Goal: Task Accomplishment & Management: Use online tool/utility

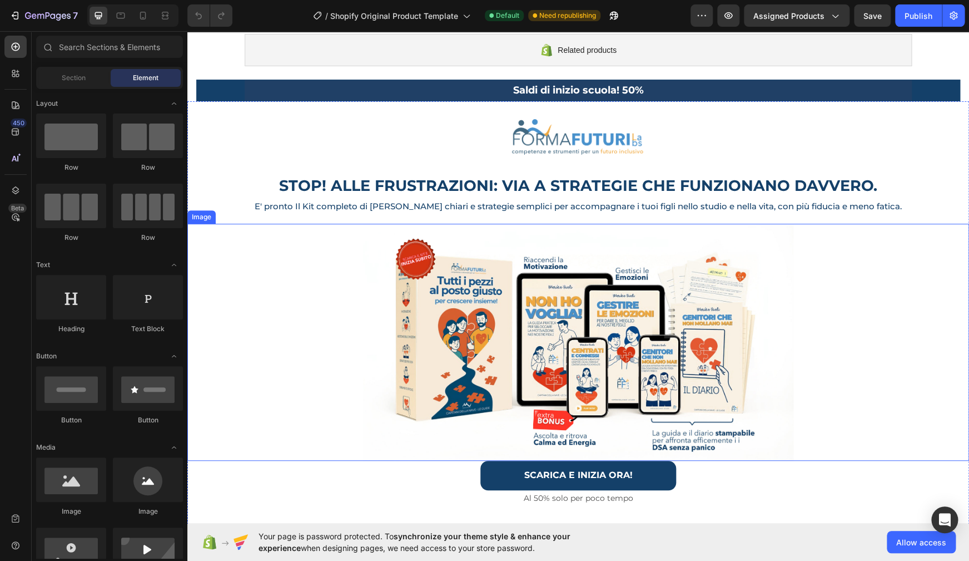
scroll to position [96, 0]
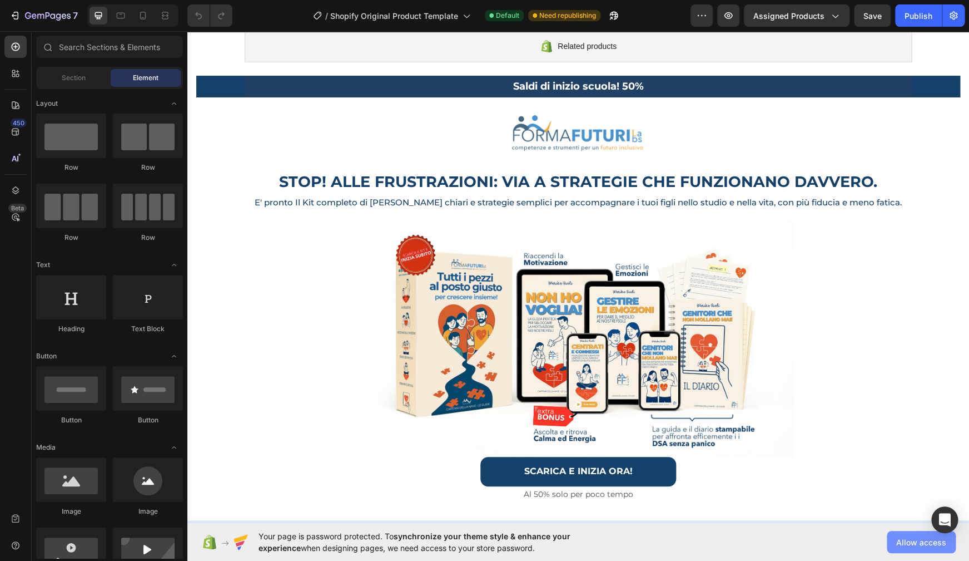
click at [910, 544] on span "Allow access" at bounding box center [921, 542] width 50 height 12
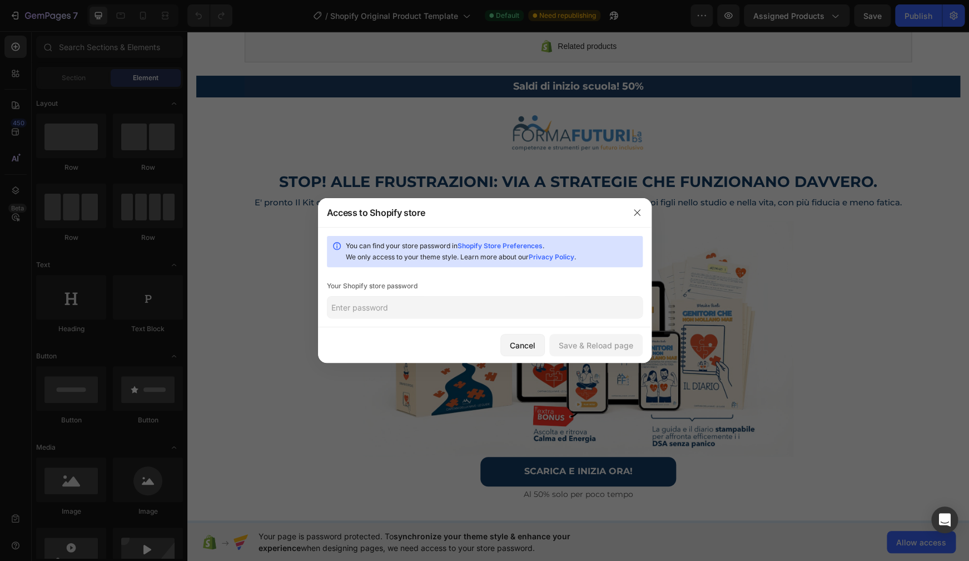
click at [434, 306] on input "text" at bounding box center [485, 307] width 316 height 22
type input "Matilde2@@5"
click at [577, 346] on div "Save & Reload page" at bounding box center [596, 345] width 75 height 12
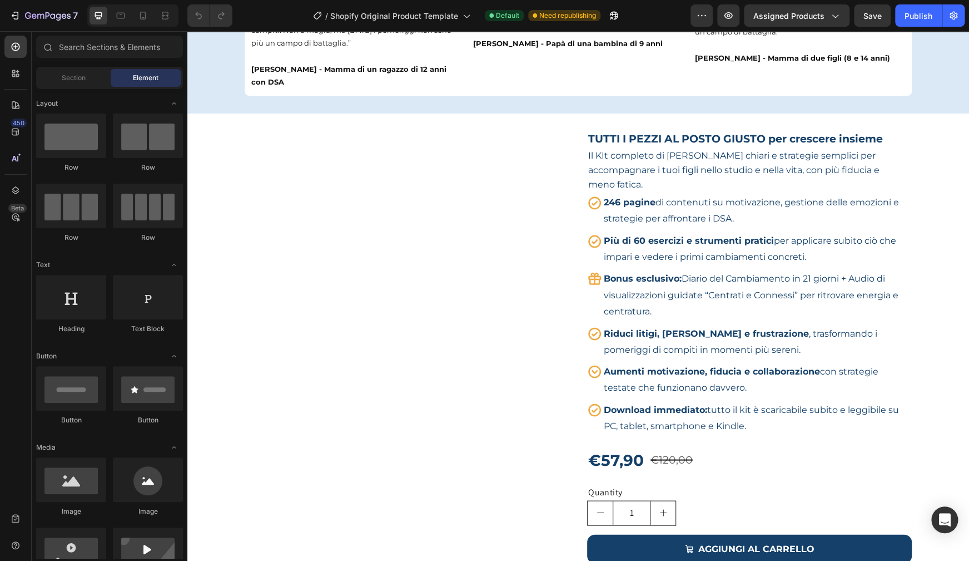
scroll to position [709, 0]
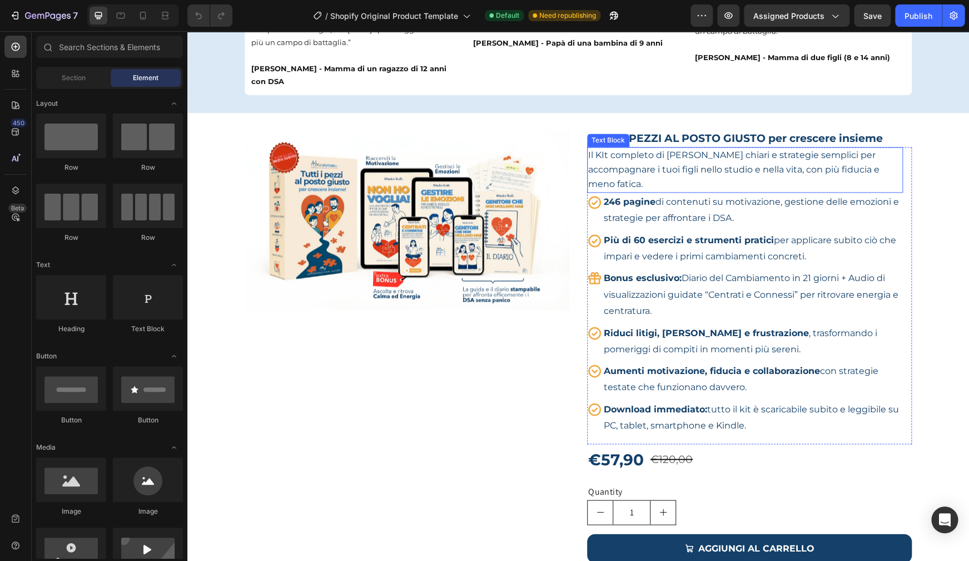
click at [640, 163] on p "Il KIt completo di Strumenti chiari e strategie semplici per accompagnare i tuo…" at bounding box center [745, 170] width 314 height 44
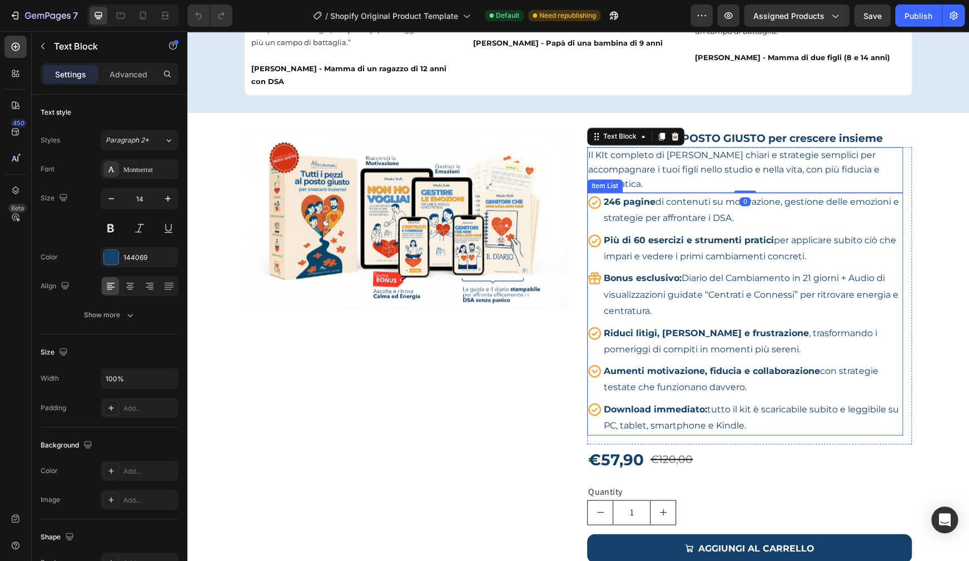
click at [740, 192] on div "246 pagine di contenuti su motivazione, gestione delle emozioni e strategie per…" at bounding box center [752, 210] width 301 height 36
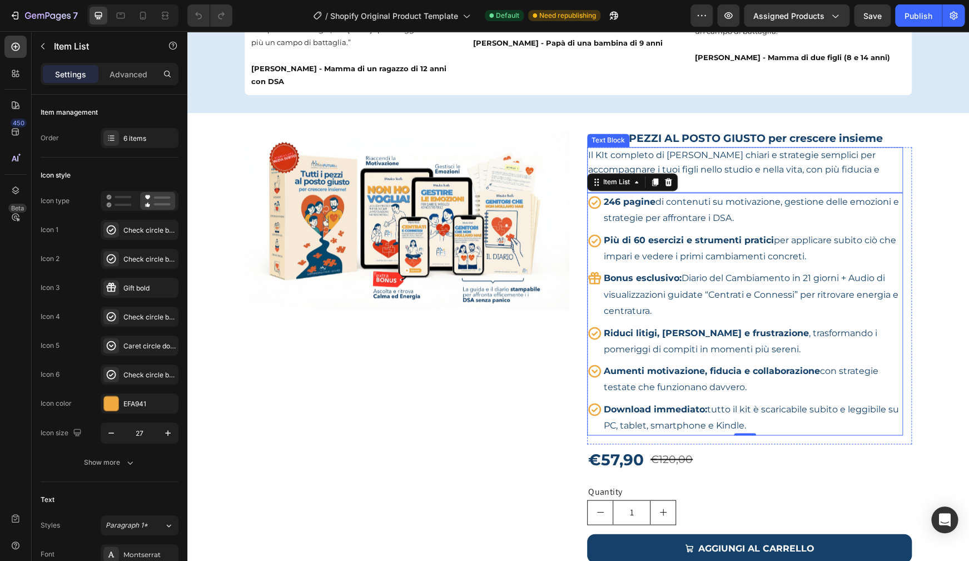
click at [739, 163] on p "Il KIt completo di Strumenti chiari e strategie semplici per accompagnare i tuo…" at bounding box center [745, 170] width 314 height 44
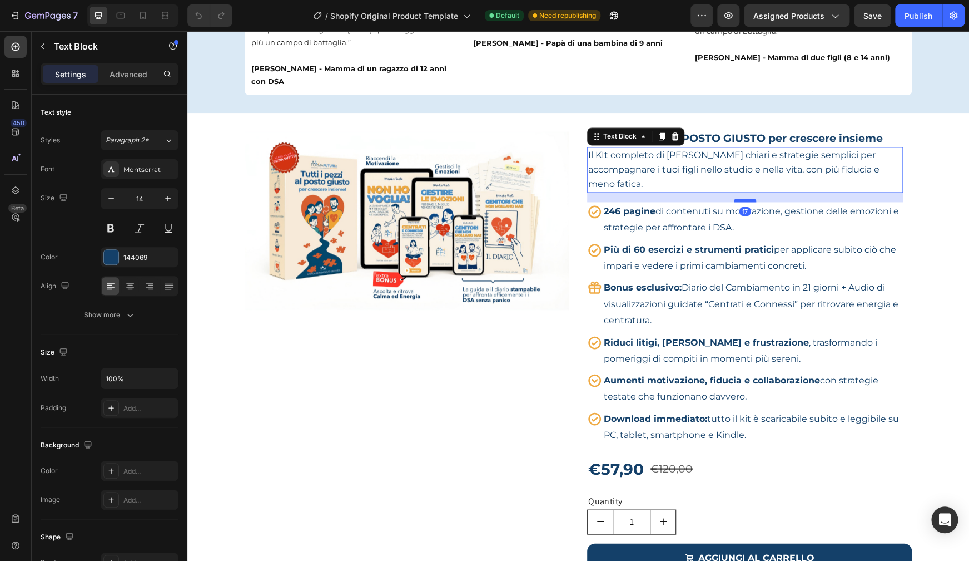
drag, startPoint x: 739, startPoint y: 177, endPoint x: 739, endPoint y: 186, distance: 9.5
click at [739, 199] on div at bounding box center [745, 200] width 22 height 3
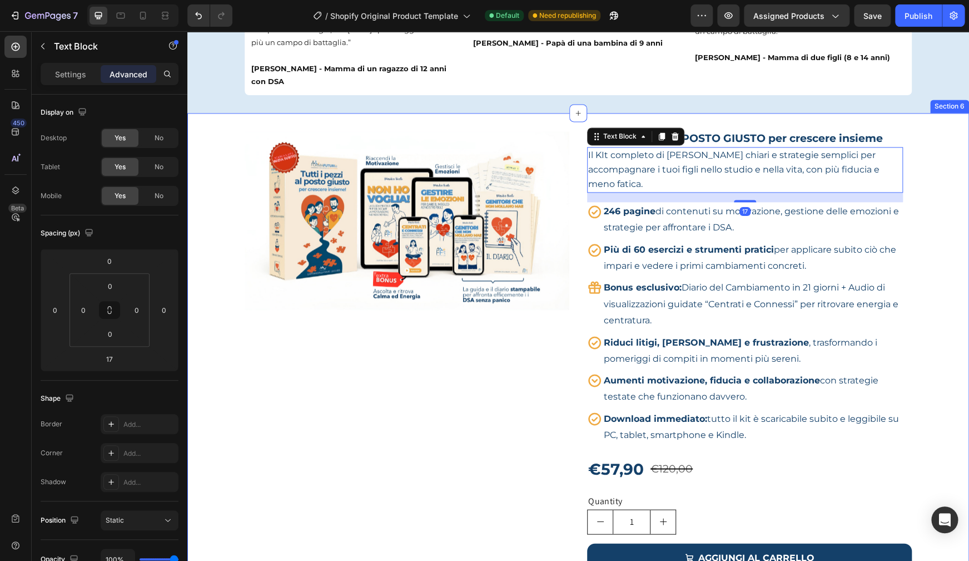
click at [918, 184] on div "Product Images TUTTI I PEZZI AL POSTO GIUSTO per crescere insieme Product Title…" at bounding box center [578, 369] width 782 height 476
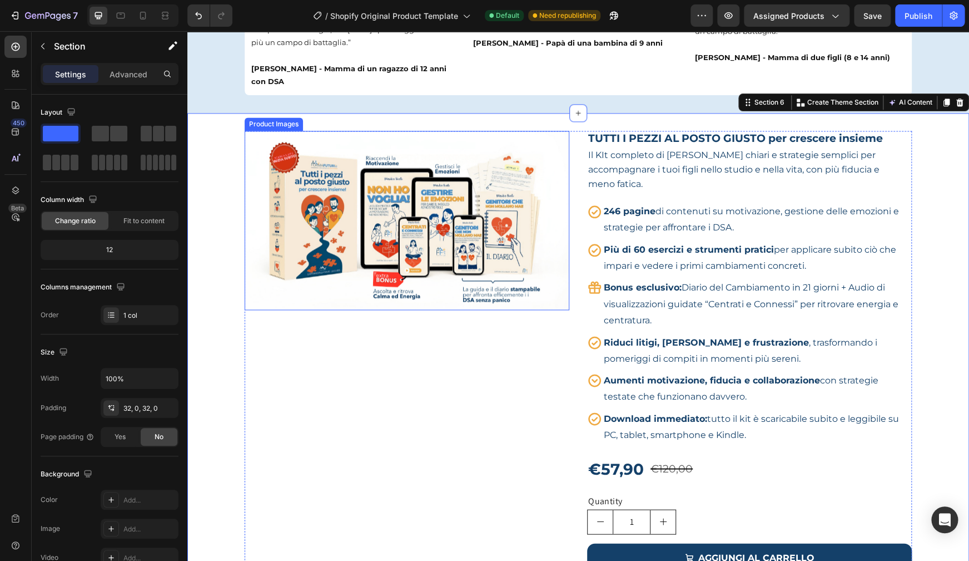
click at [475, 194] on img at bounding box center [407, 220] width 325 height 179
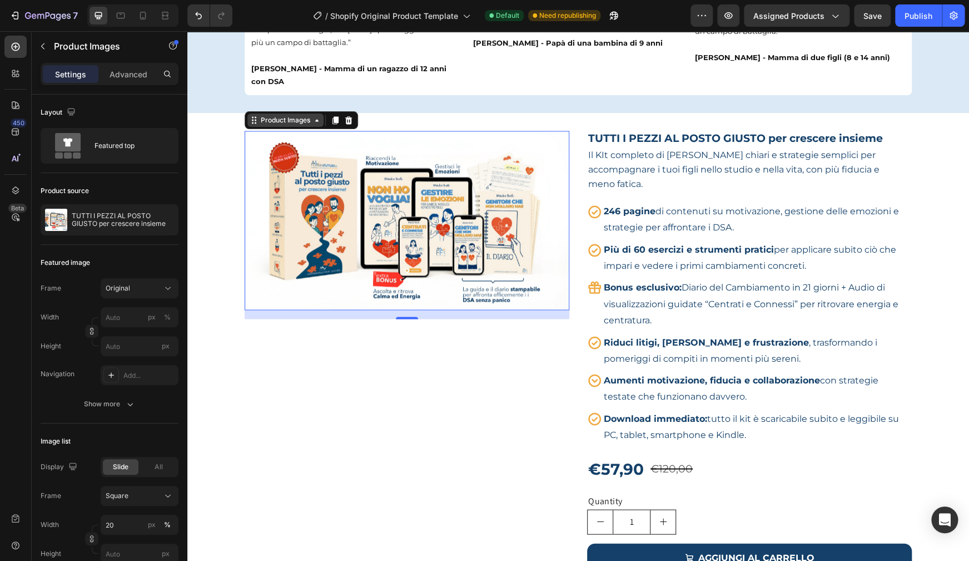
click at [295, 115] on div "Product Images" at bounding box center [286, 120] width 54 height 10
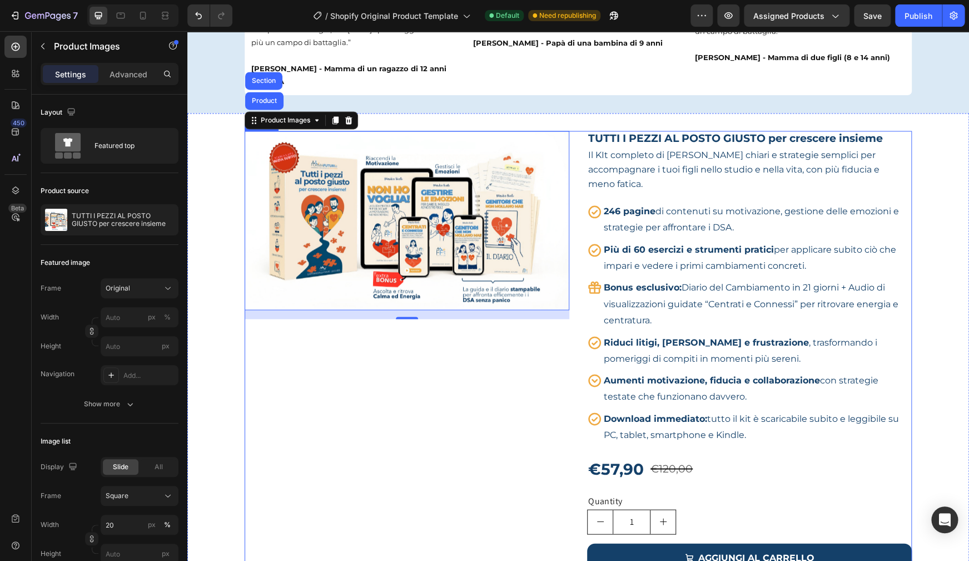
click at [476, 415] on div "Product Images Product Section 16" at bounding box center [407, 369] width 325 height 476
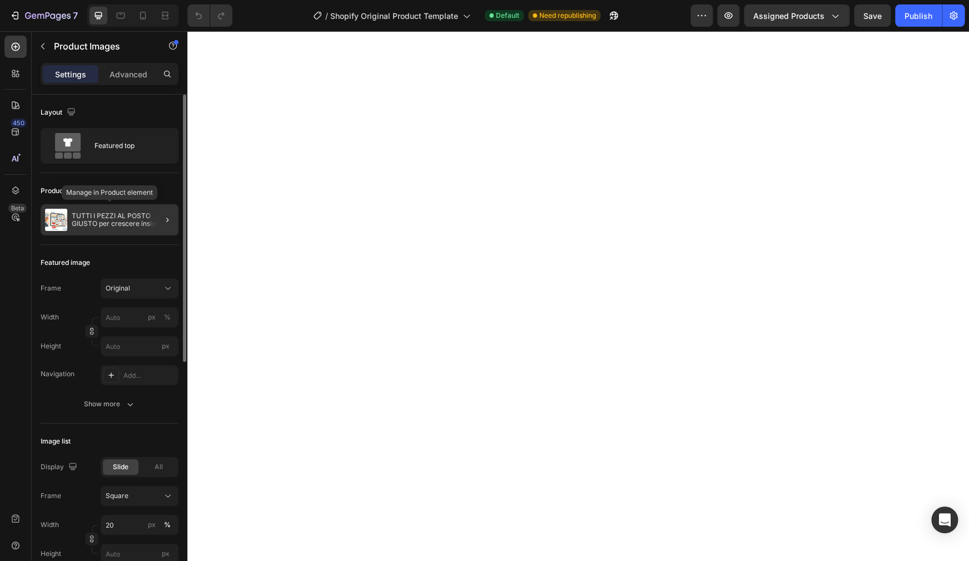
click at [94, 220] on p "TUTTI I PEZZI AL POSTO GIUSTO per crescere insieme" at bounding box center [123, 220] width 102 height 16
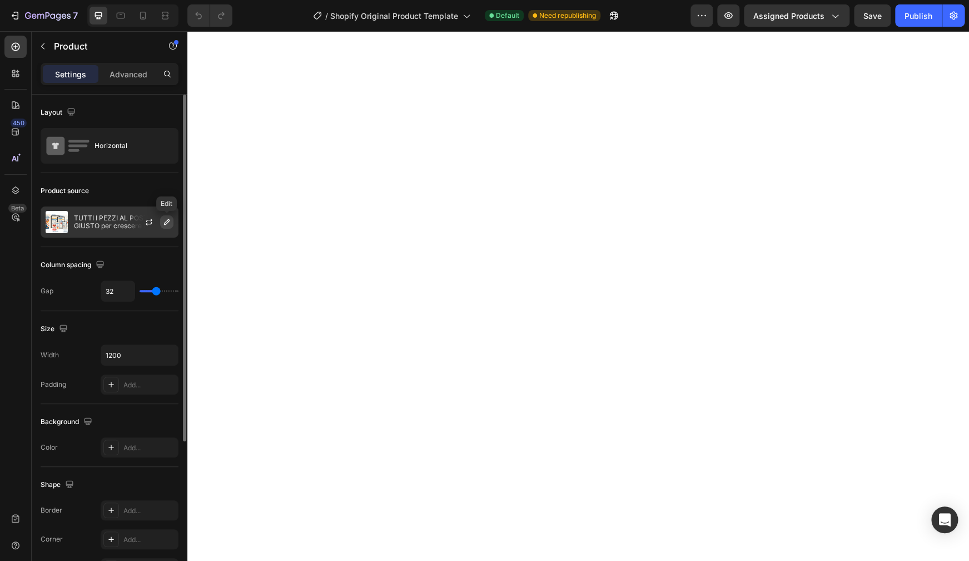
click at [166, 220] on icon "button" at bounding box center [166, 221] width 9 height 9
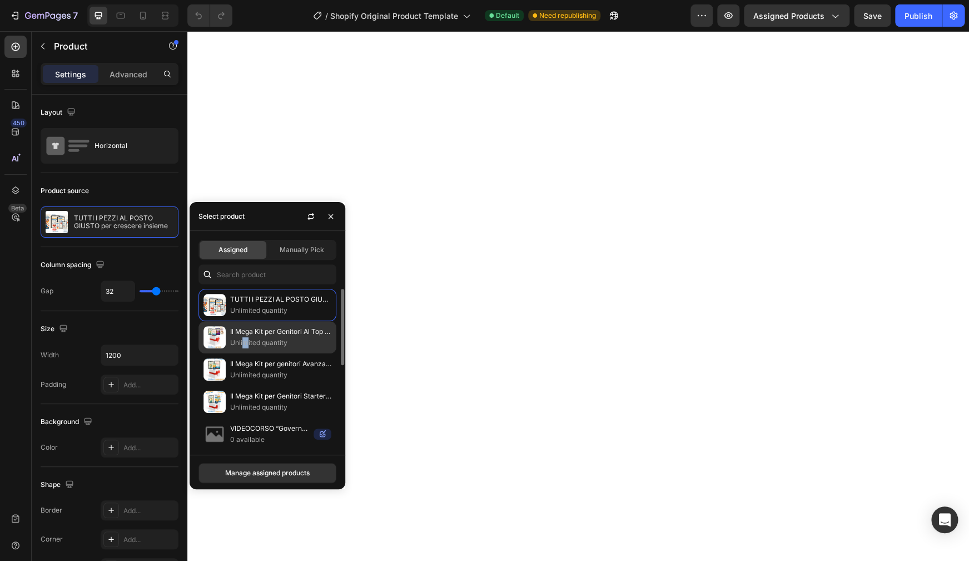
click at [246, 342] on p "Unlimited quantity" at bounding box center [280, 342] width 101 height 11
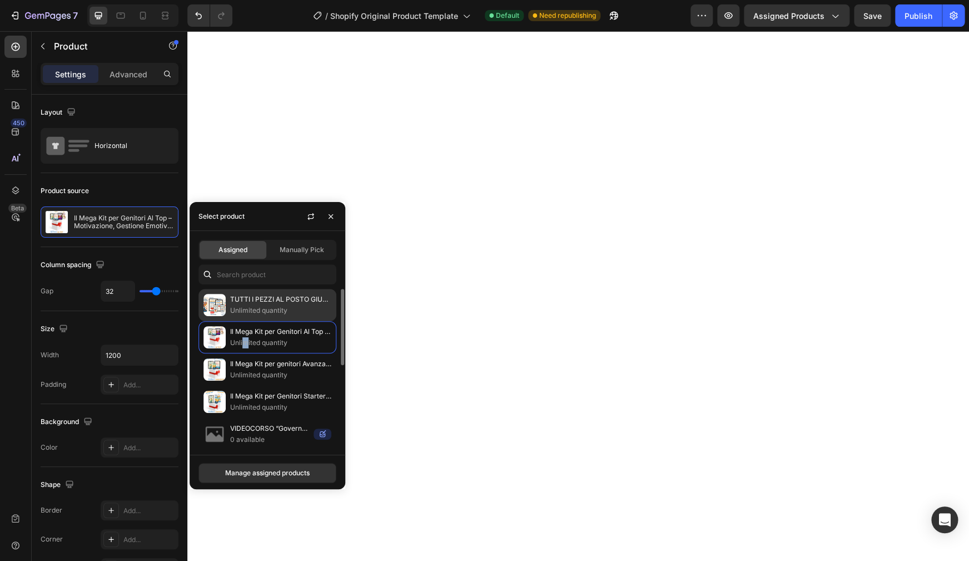
click at [250, 311] on p "Unlimited quantity" at bounding box center [280, 310] width 101 height 11
click at [247, 473] on div "Manage assigned products" at bounding box center [267, 473] width 85 height 10
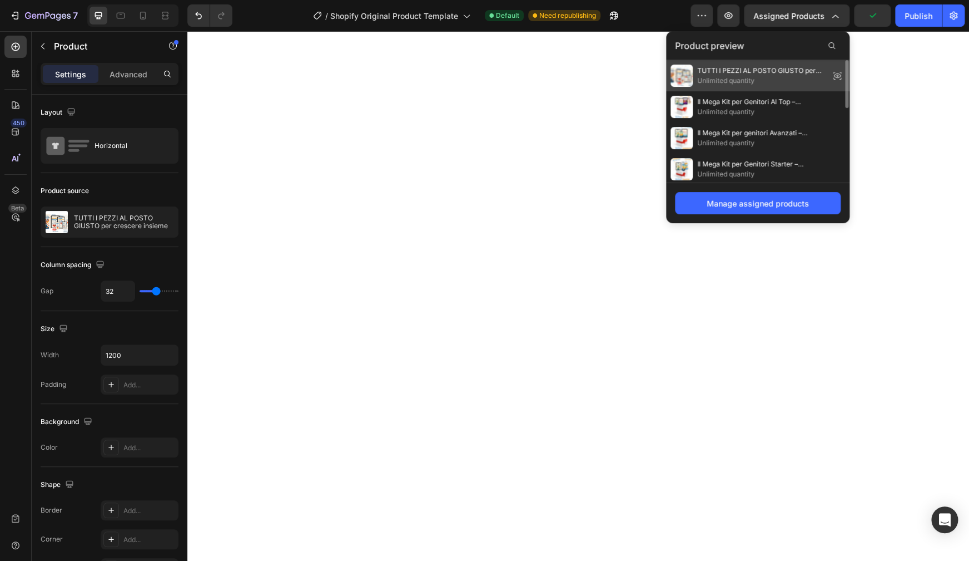
click at [785, 77] on span "Unlimited quantity" at bounding box center [761, 81] width 128 height 10
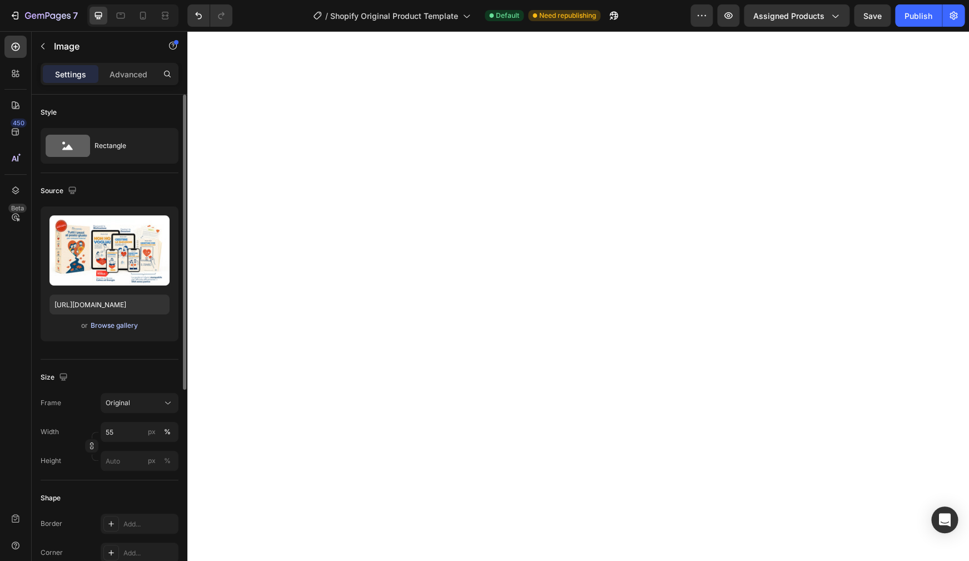
click at [114, 326] on div "Browse gallery" at bounding box center [114, 325] width 47 height 10
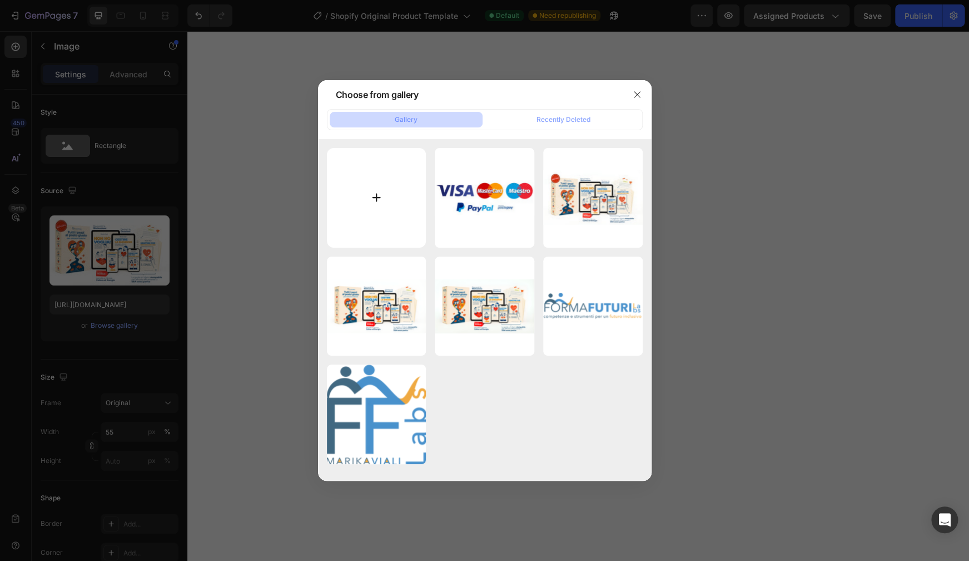
click at [409, 209] on input "file" at bounding box center [377, 198] width 100 height 100
type input "C:\fakepath\bundle definitivo con scritte.jpg"
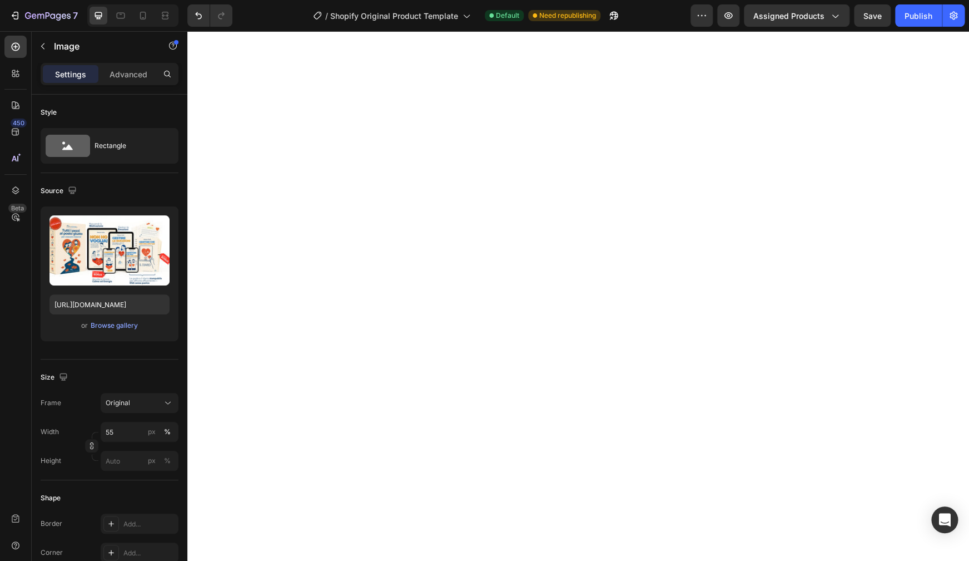
type input "https://cdn.shopify.com/s/files/1/0961/5137/2117/files/gempages_579145661065200…"
click at [98, 321] on div "Browse gallery" at bounding box center [114, 325] width 47 height 10
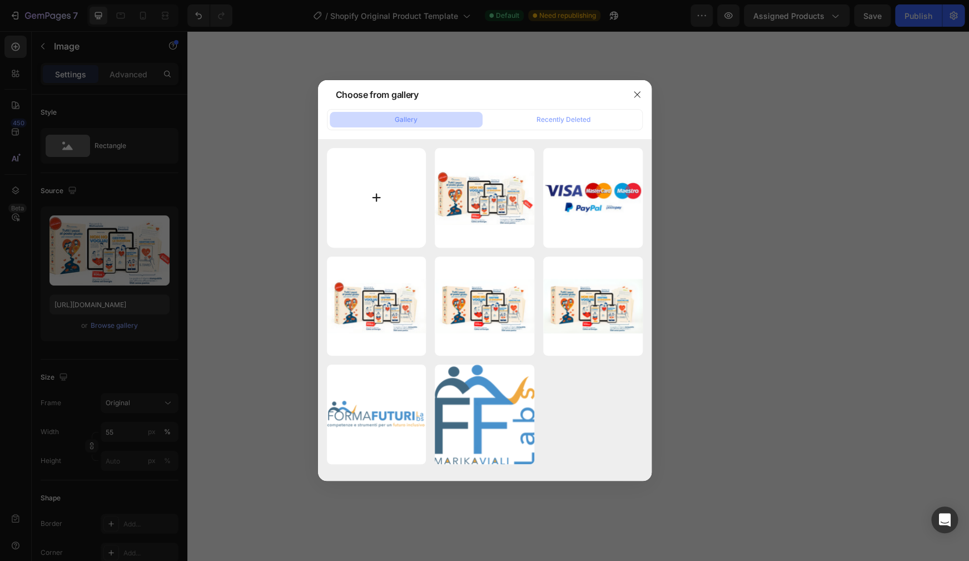
click at [370, 199] on input "file" at bounding box center [377, 198] width 100 height 100
type input "C:\fakepath\bundle definitivo con scritte.jpg"
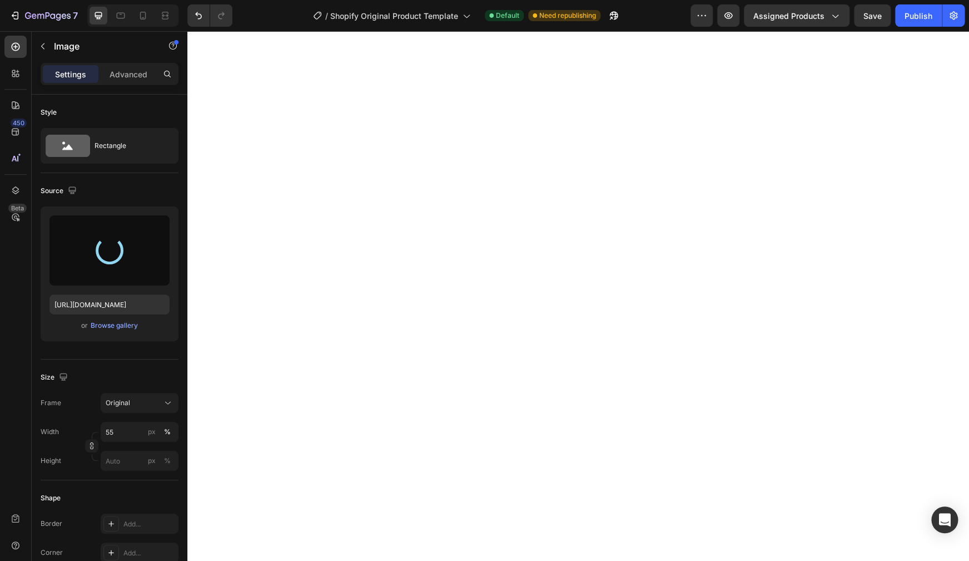
type input "[URL][DOMAIN_NAME]"
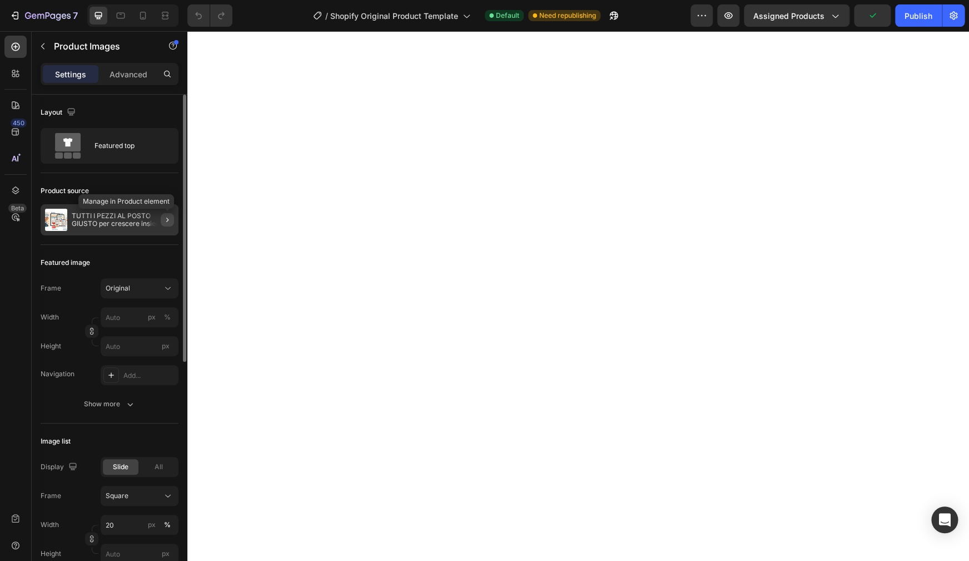
click at [165, 222] on icon "button" at bounding box center [167, 219] width 9 height 9
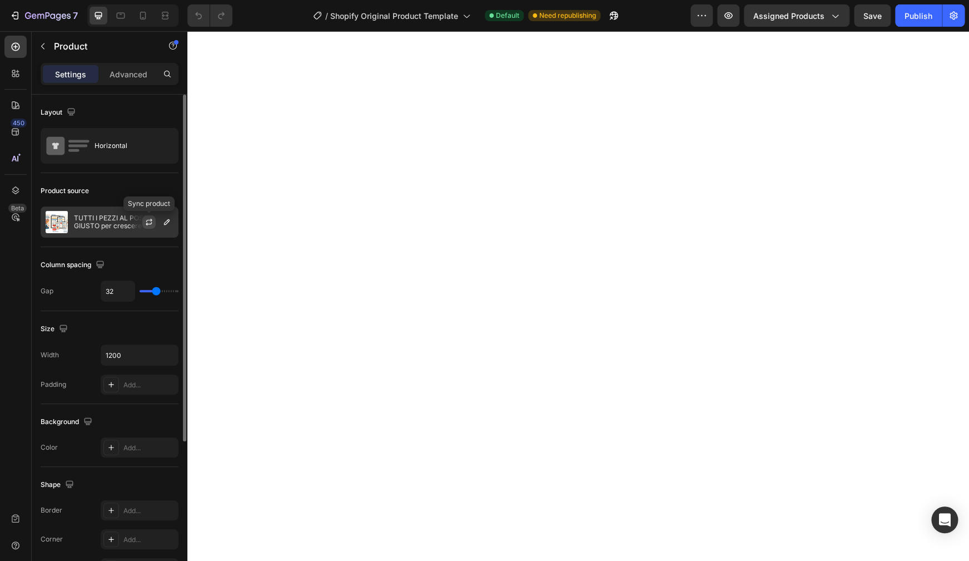
click at [147, 224] on icon "button" at bounding box center [149, 223] width 6 height 3
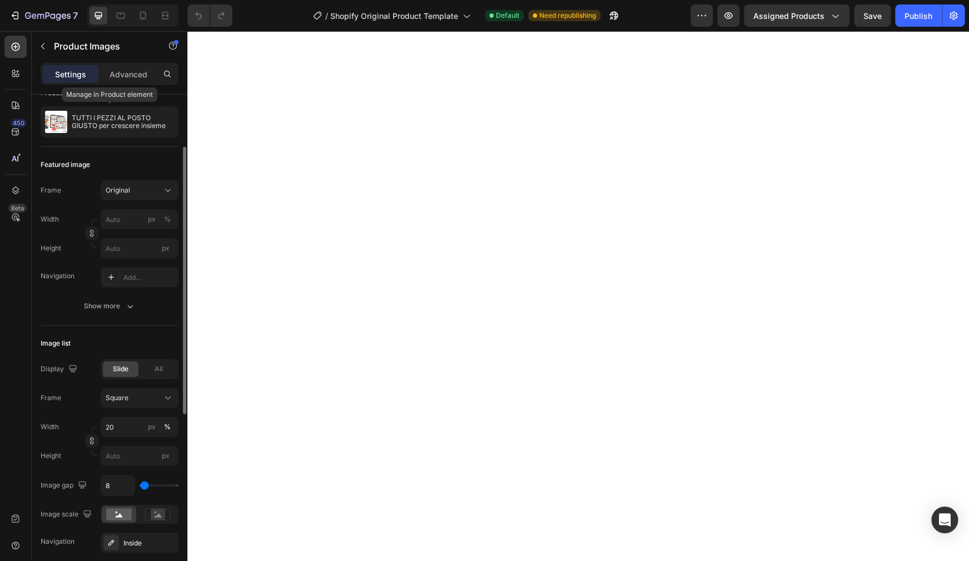
scroll to position [142, 0]
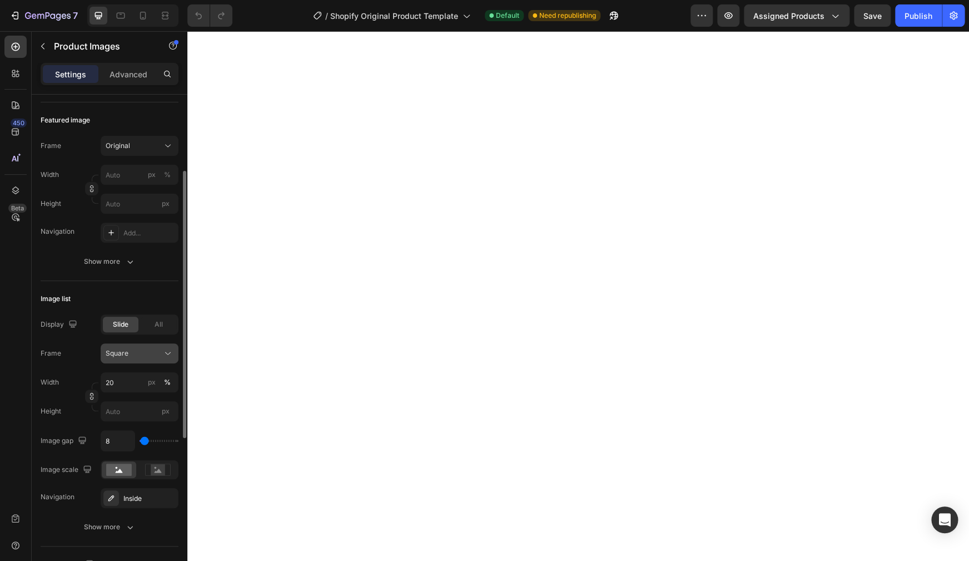
click at [137, 351] on div "Square" at bounding box center [133, 353] width 54 height 10
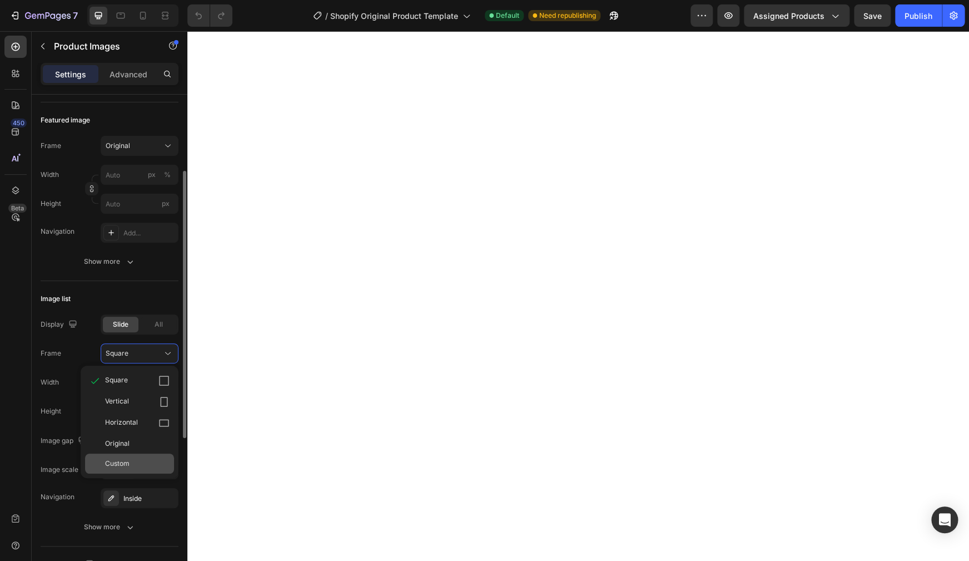
click at [153, 465] on div "Custom" at bounding box center [137, 463] width 65 height 10
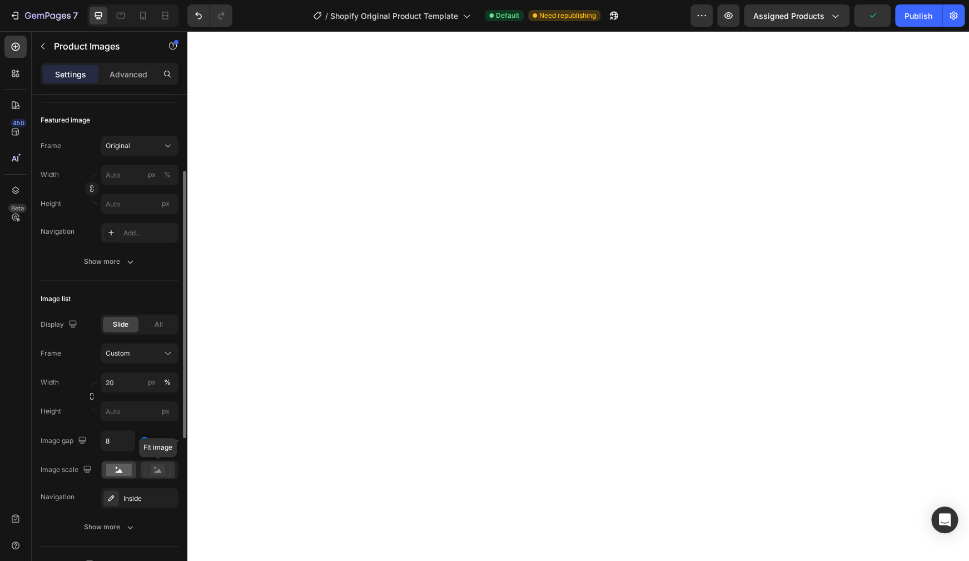
click at [163, 471] on rect at bounding box center [158, 469] width 14 height 11
click at [112, 469] on rect at bounding box center [119, 469] width 26 height 12
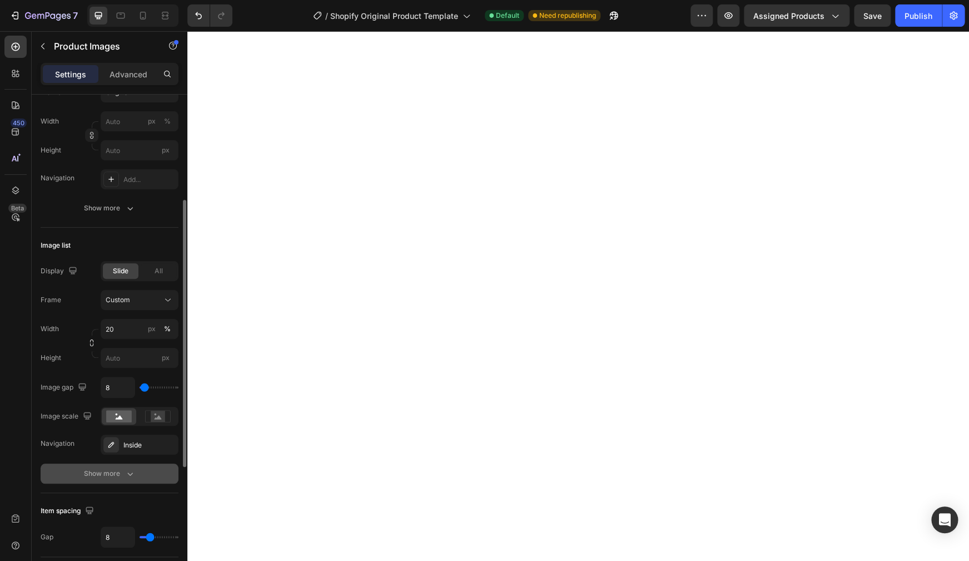
click at [117, 477] on div "Show more" at bounding box center [110, 473] width 52 height 11
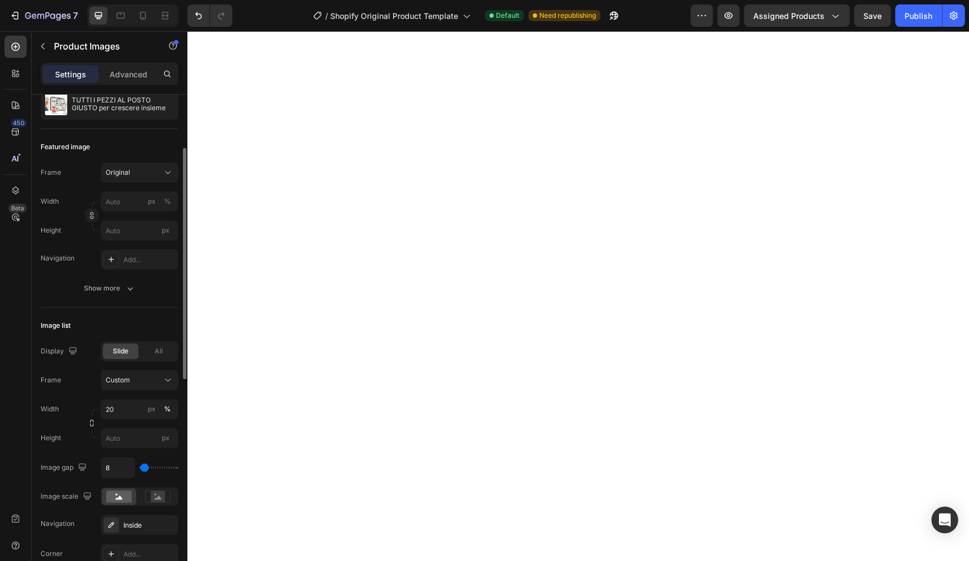
scroll to position [0, 0]
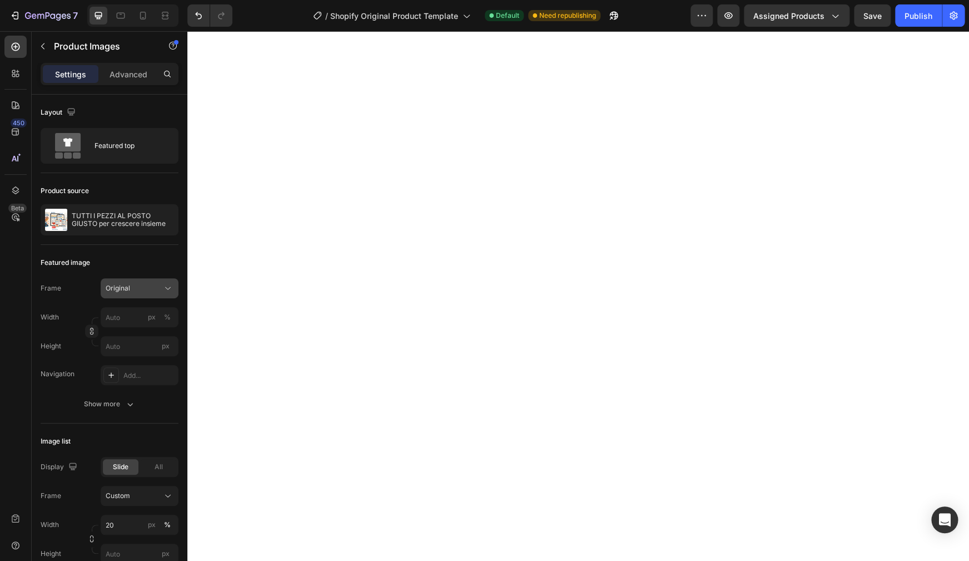
click at [118, 291] on span "Original" at bounding box center [118, 288] width 24 height 10
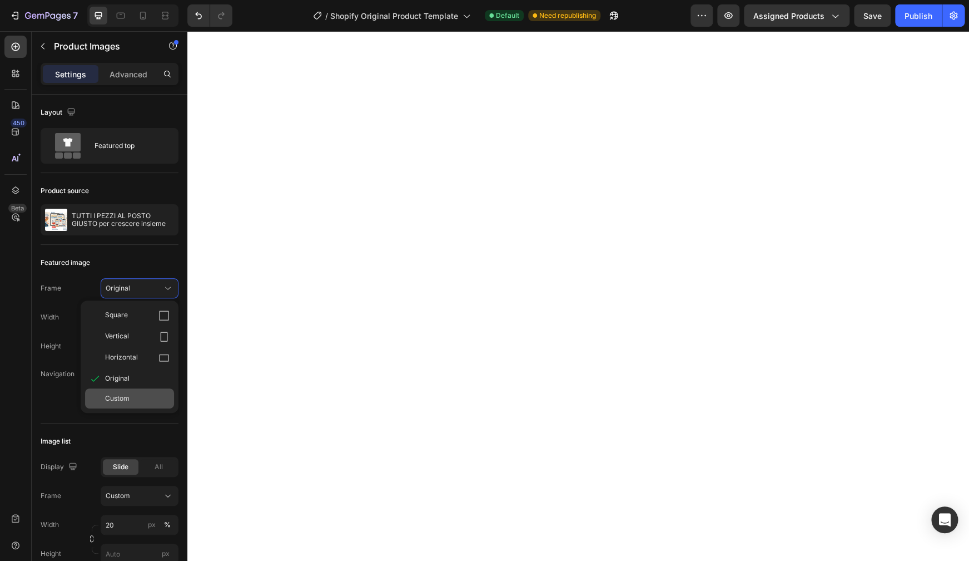
click at [117, 403] on div "Custom" at bounding box center [129, 398] width 89 height 20
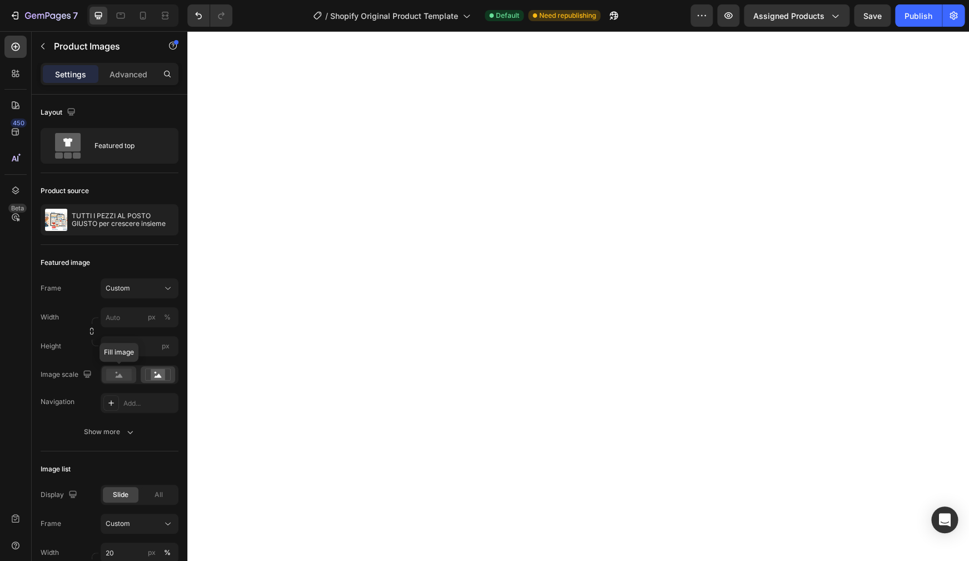
click at [116, 372] on circle at bounding box center [117, 372] width 2 height 2
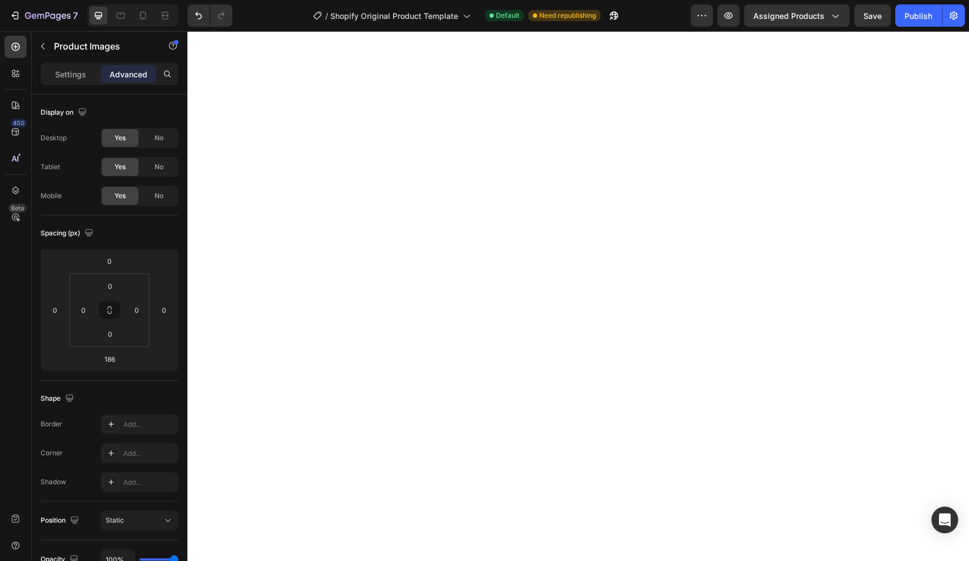
type input "0"
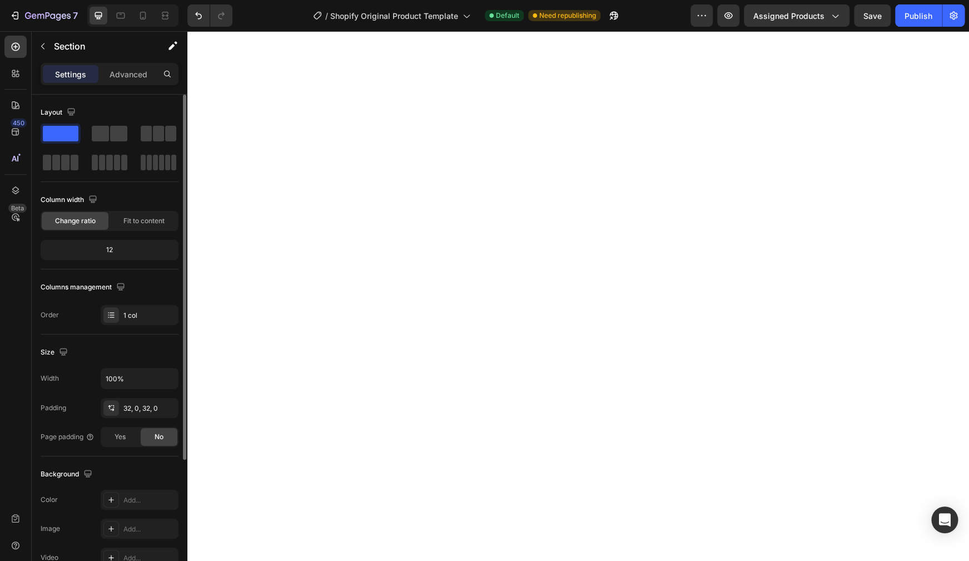
click at [53, 222] on div "Change ratio" at bounding box center [75, 221] width 67 height 18
click at [135, 224] on span "Fit to content" at bounding box center [143, 221] width 41 height 10
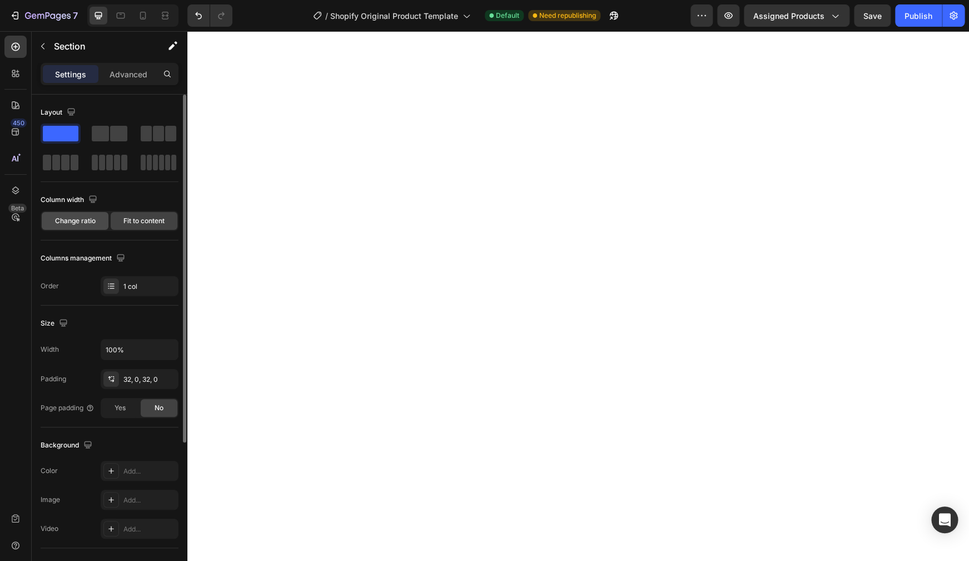
click at [92, 224] on span "Change ratio" at bounding box center [75, 221] width 41 height 10
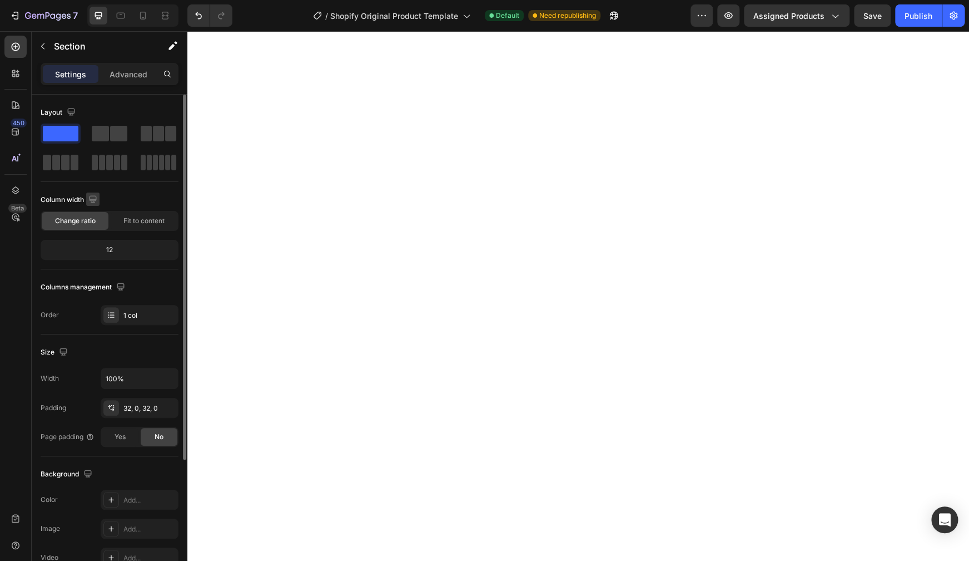
click at [93, 199] on icon "button" at bounding box center [92, 198] width 7 height 7
click at [99, 237] on icon "button" at bounding box center [95, 236] width 11 height 11
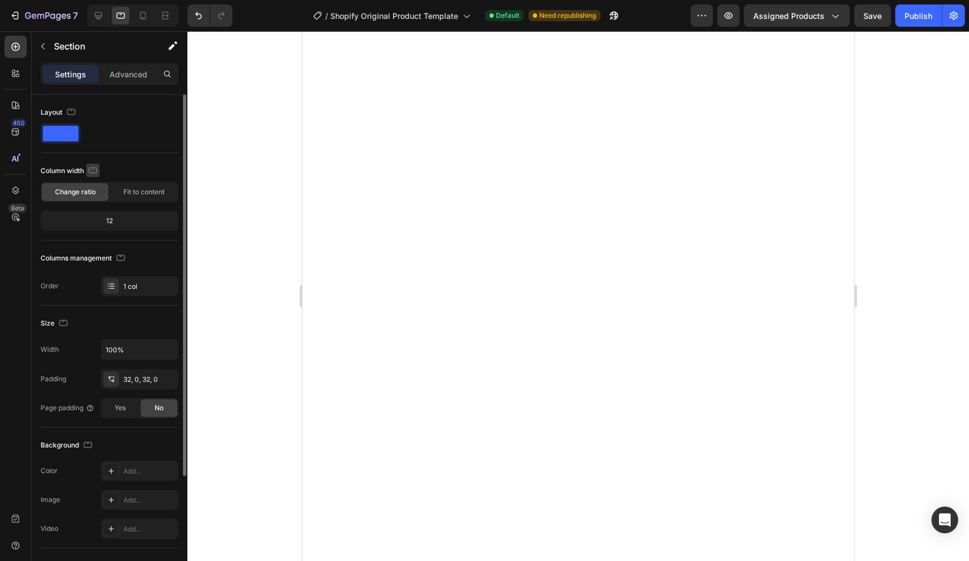
click at [96, 170] on icon "button" at bounding box center [92, 170] width 11 height 11
click at [96, 186] on icon "button" at bounding box center [95, 187] width 11 height 11
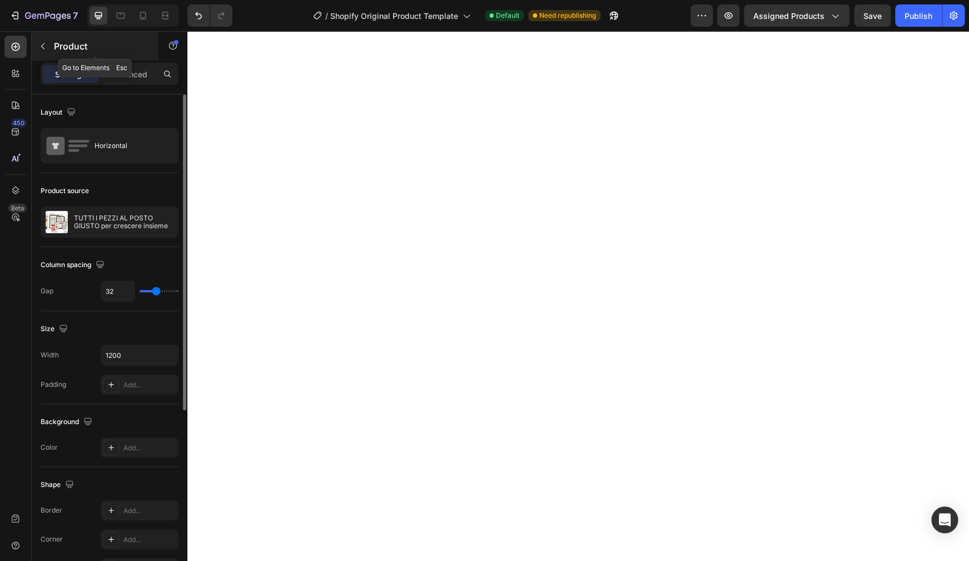
click at [44, 44] on icon "button" at bounding box center [42, 46] width 9 height 9
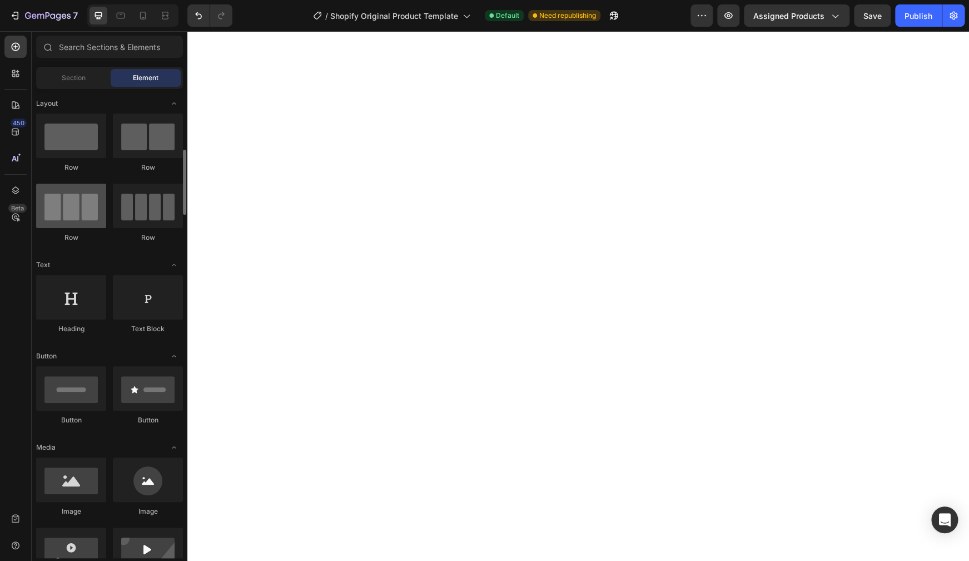
scroll to position [53, 0]
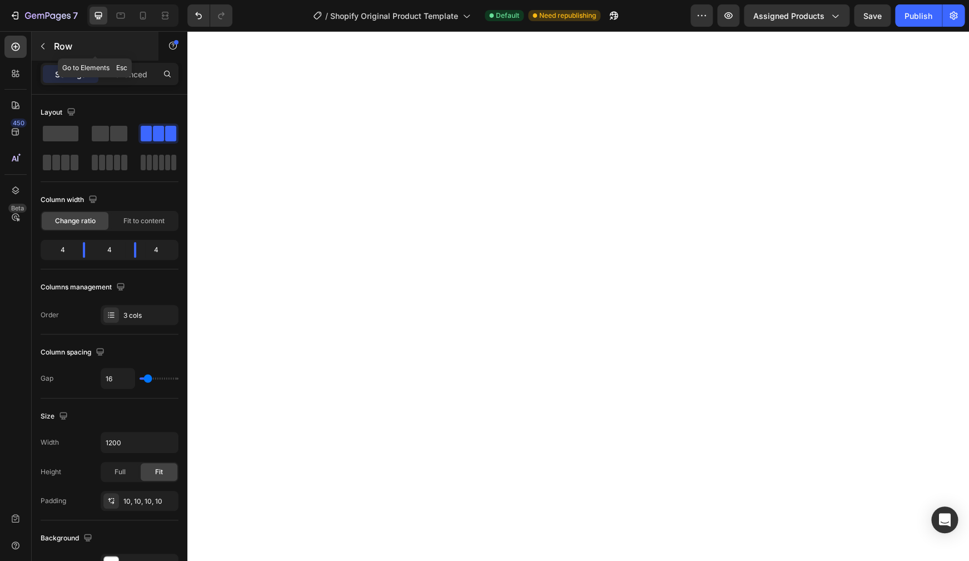
click at [46, 51] on button "button" at bounding box center [43, 46] width 18 height 18
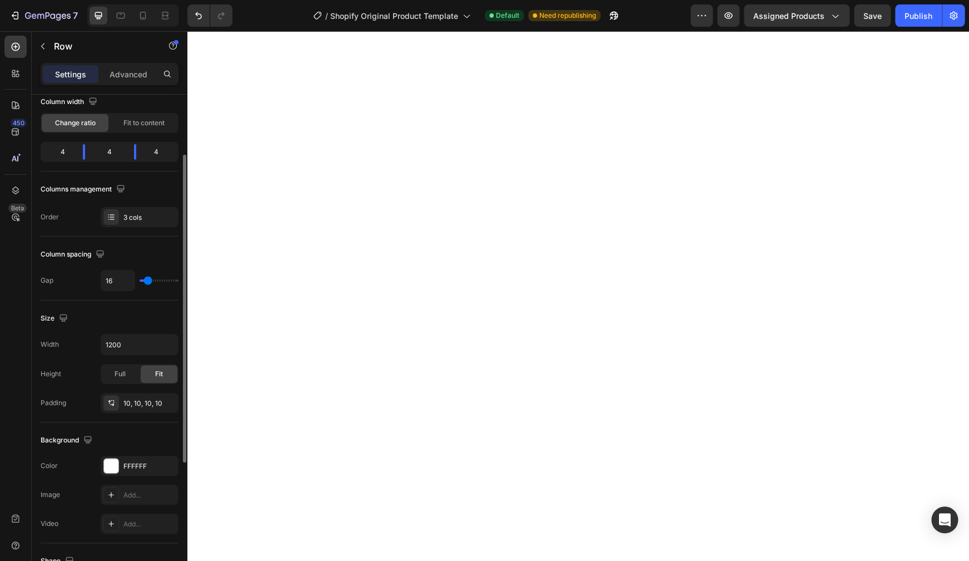
scroll to position [142, 0]
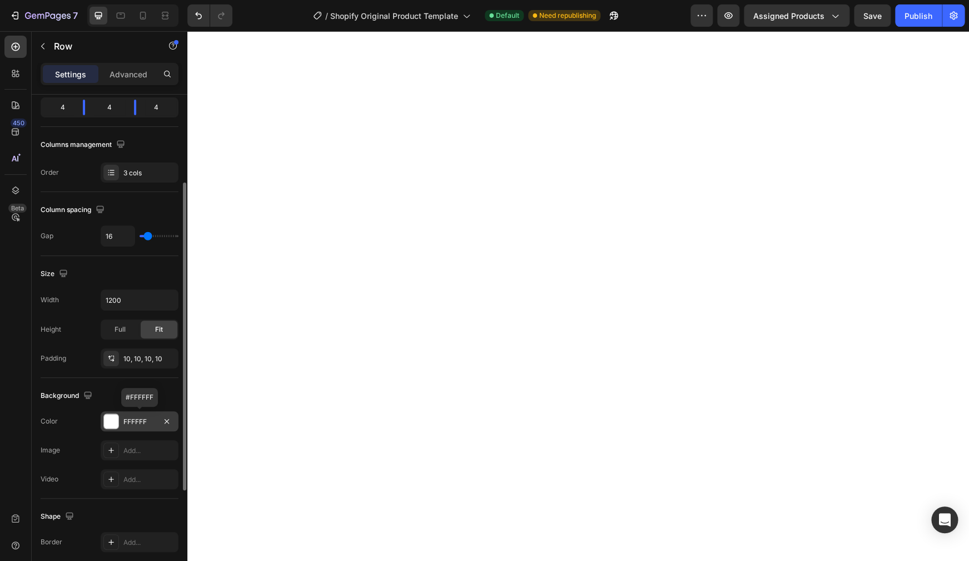
click at [135, 424] on div "FFFFFF" at bounding box center [139, 422] width 32 height 10
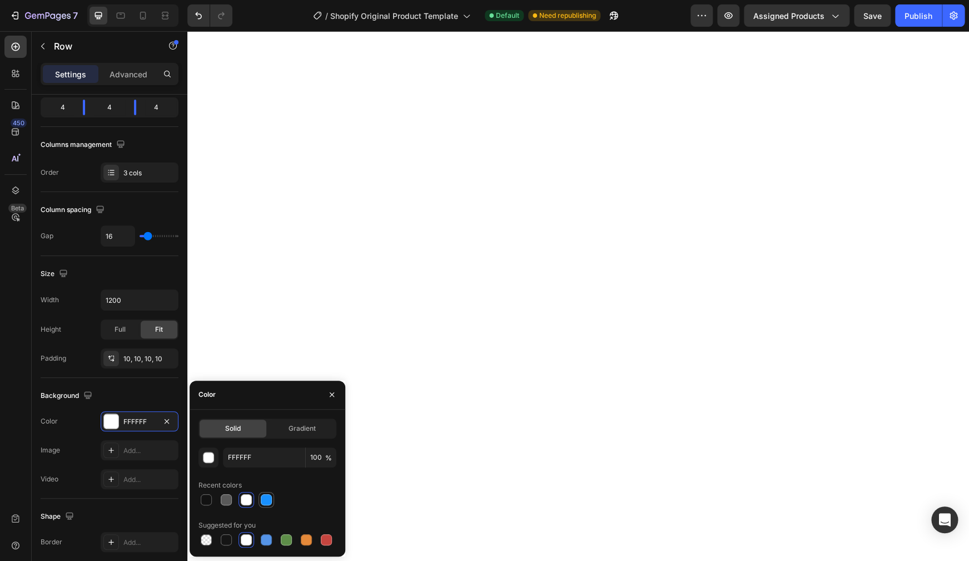
click at [269, 502] on div at bounding box center [266, 499] width 11 height 11
click at [271, 538] on div at bounding box center [266, 539] width 11 height 11
type input "5594E7"
click at [325, 459] on input "100" at bounding box center [321, 457] width 31 height 20
type input "2"
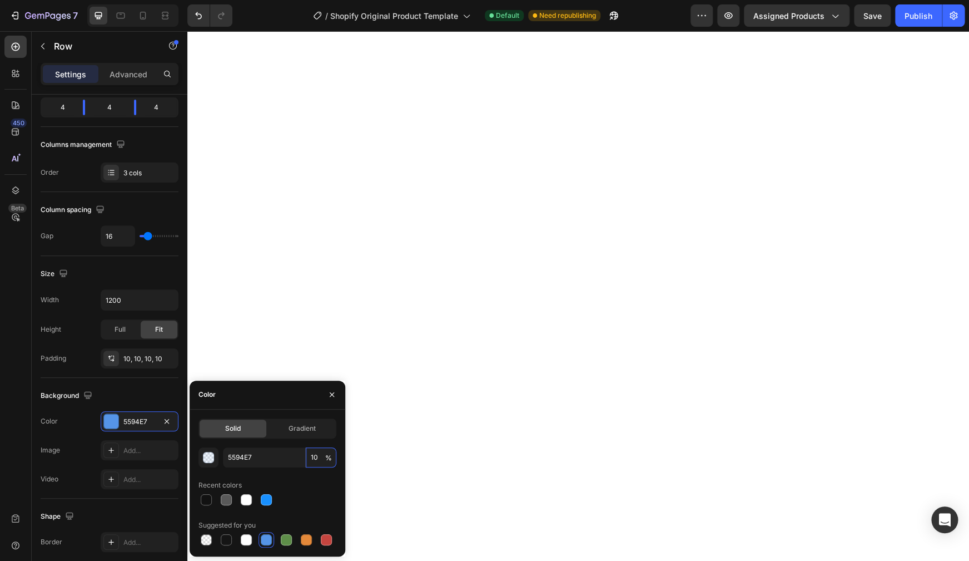
type input "10"
drag, startPoint x: 229, startPoint y: 457, endPoint x: 269, endPoint y: 459, distance: 40.7
click at [269, 459] on input "5594E7" at bounding box center [264, 457] width 82 height 20
type input "6ea"
type input "100"
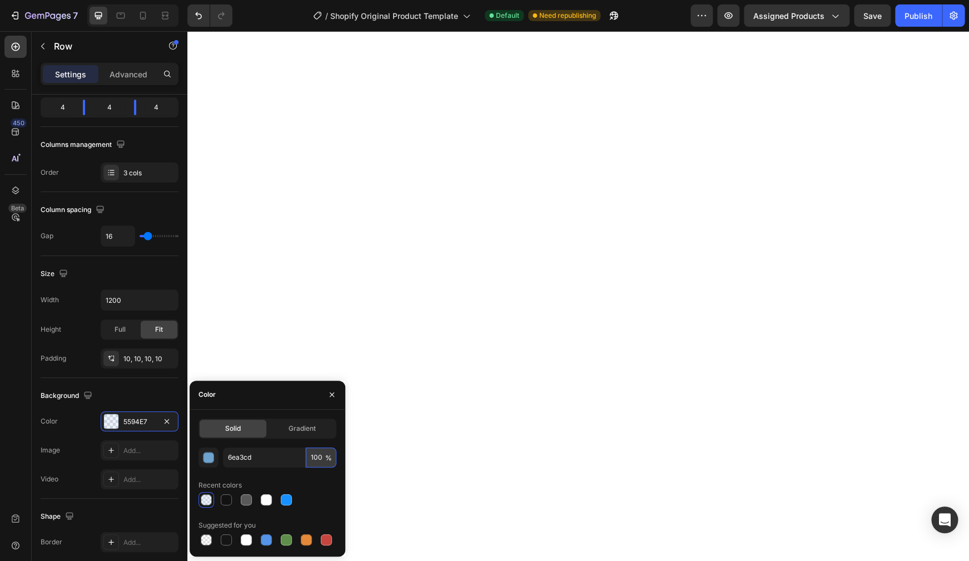
type input "6EA3CD"
click at [323, 457] on input "100" at bounding box center [321, 457] width 31 height 20
type input "10"
click at [336, 397] on icon "button" at bounding box center [332, 394] width 9 height 9
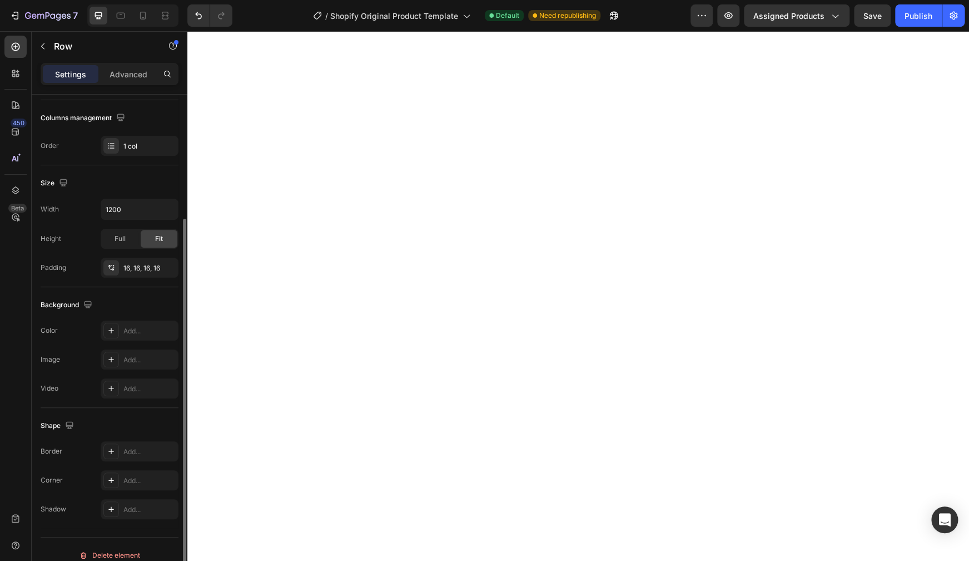
scroll to position [181, 0]
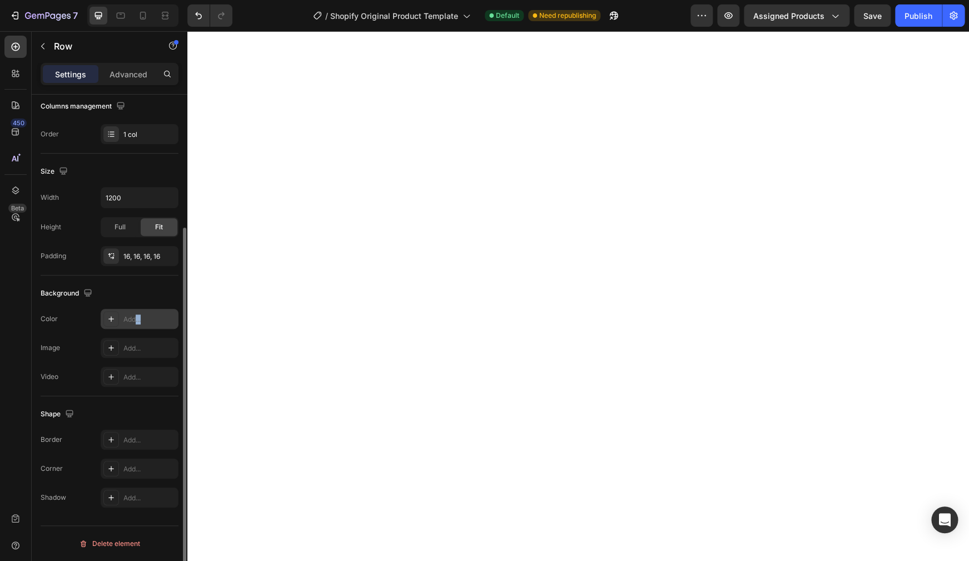
click at [135, 324] on div "Add..." at bounding box center [140, 319] width 78 height 20
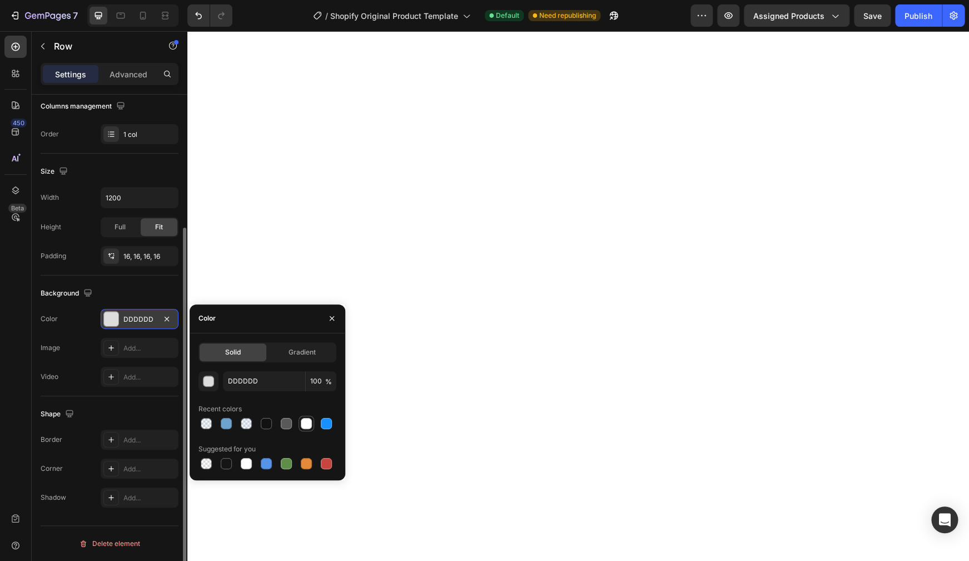
click at [306, 427] on div at bounding box center [306, 423] width 11 height 11
type input "FFFFFF"
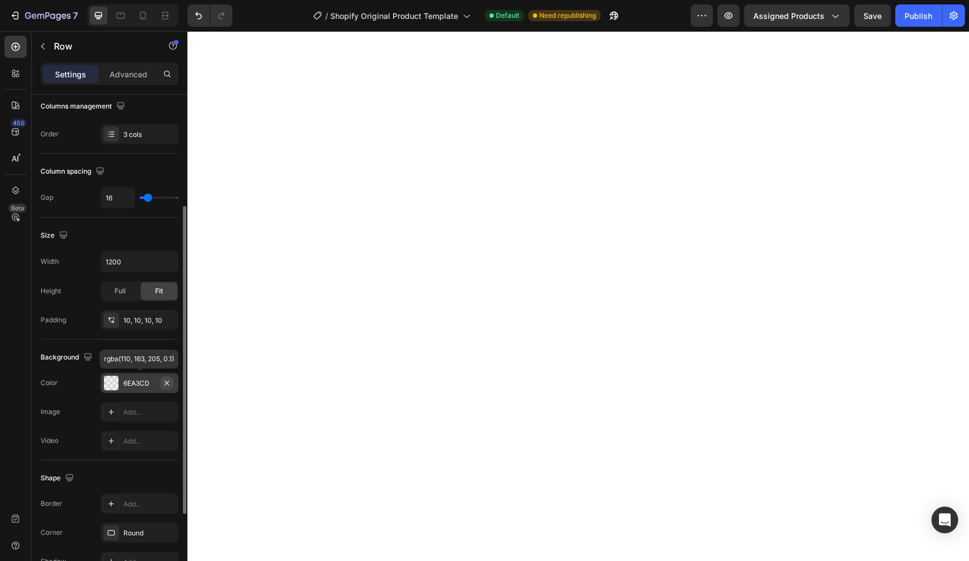
click at [171, 383] on button "button" at bounding box center [166, 382] width 13 height 13
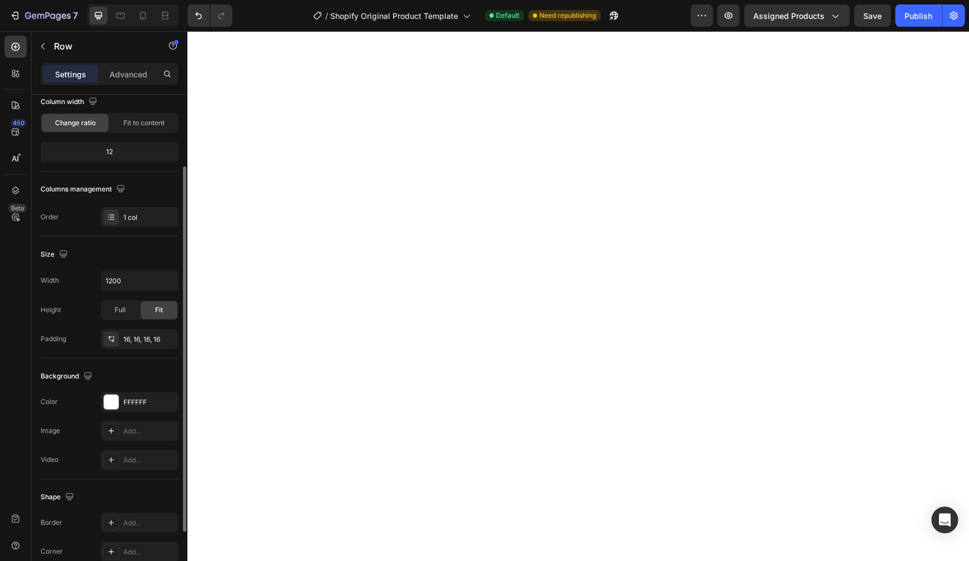
scroll to position [151, 0]
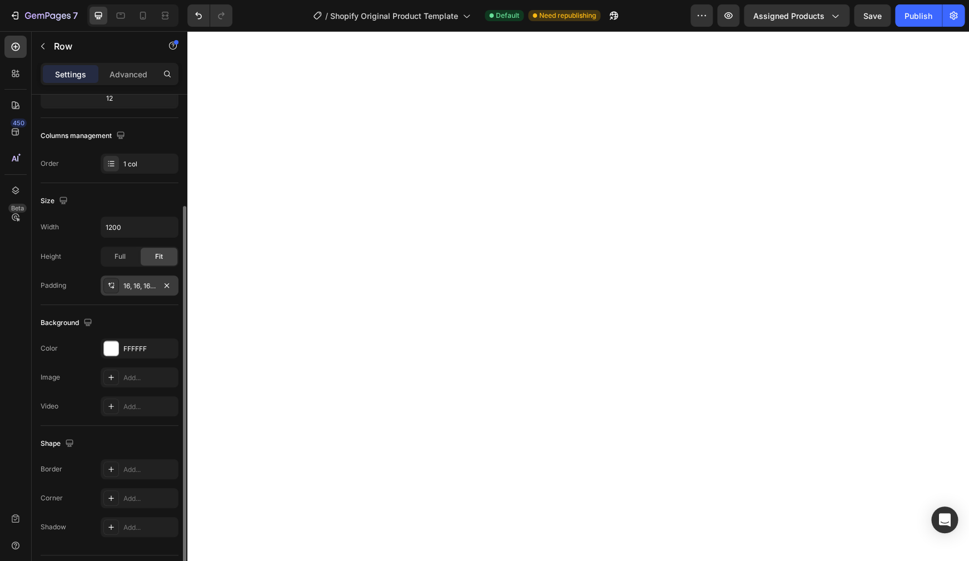
click at [113, 285] on icon at bounding box center [111, 285] width 9 height 9
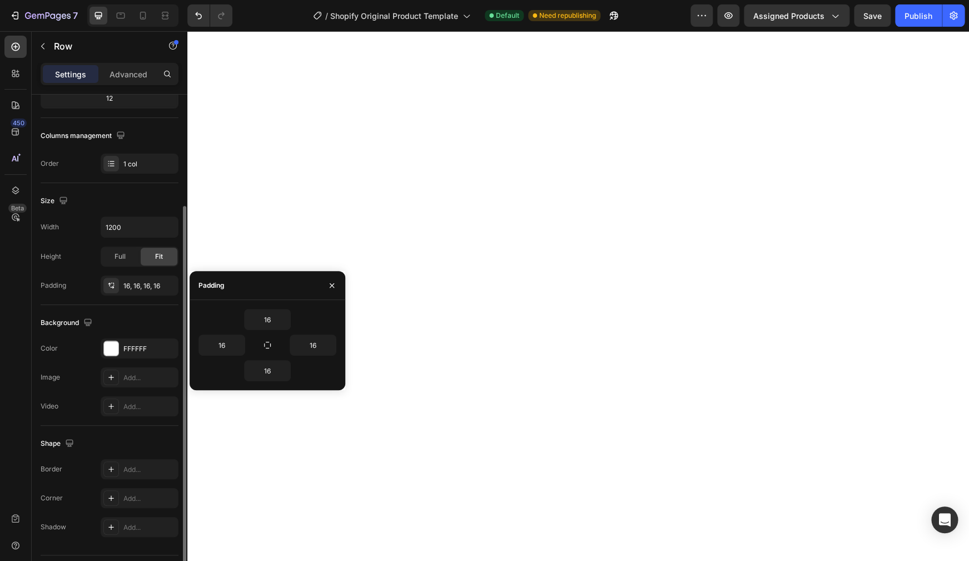
click at [135, 200] on div "Size" at bounding box center [110, 201] width 138 height 18
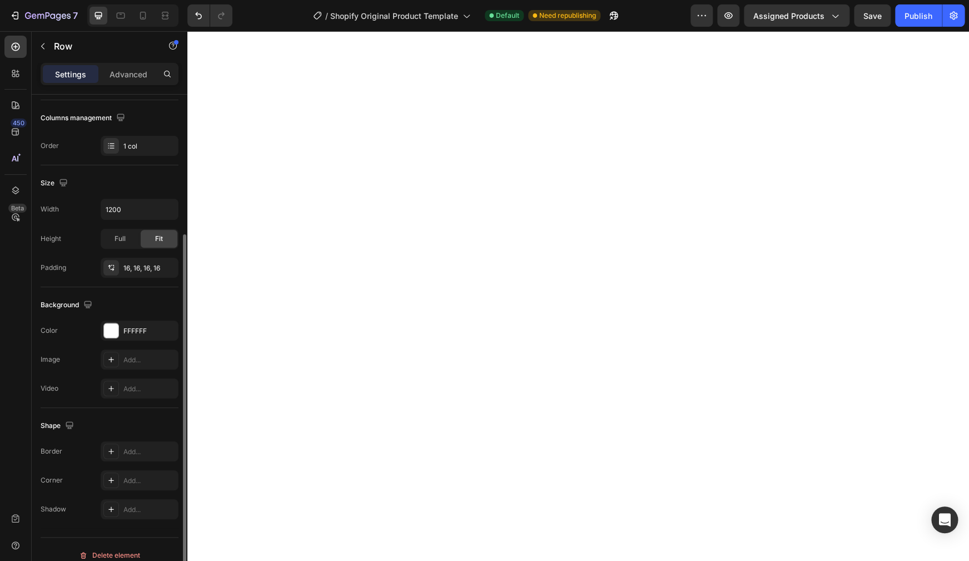
scroll to position [178, 0]
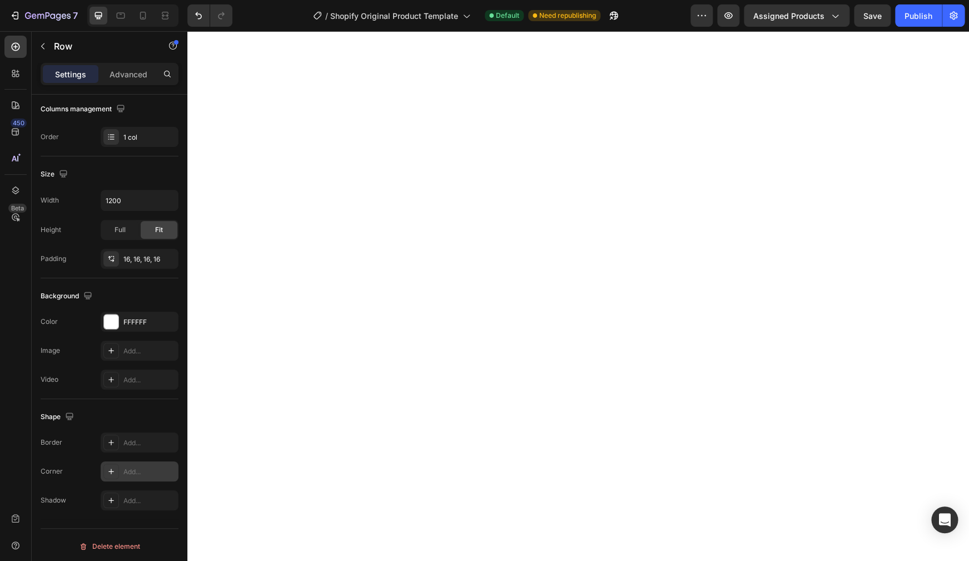
click at [113, 470] on icon at bounding box center [111, 471] width 9 height 9
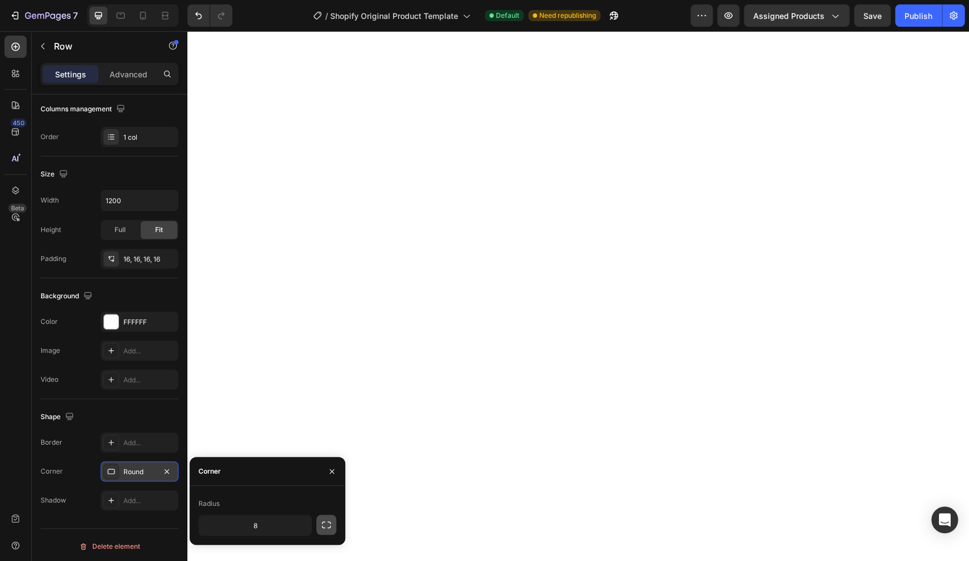
click at [330, 527] on icon "button" at bounding box center [326, 524] width 11 height 11
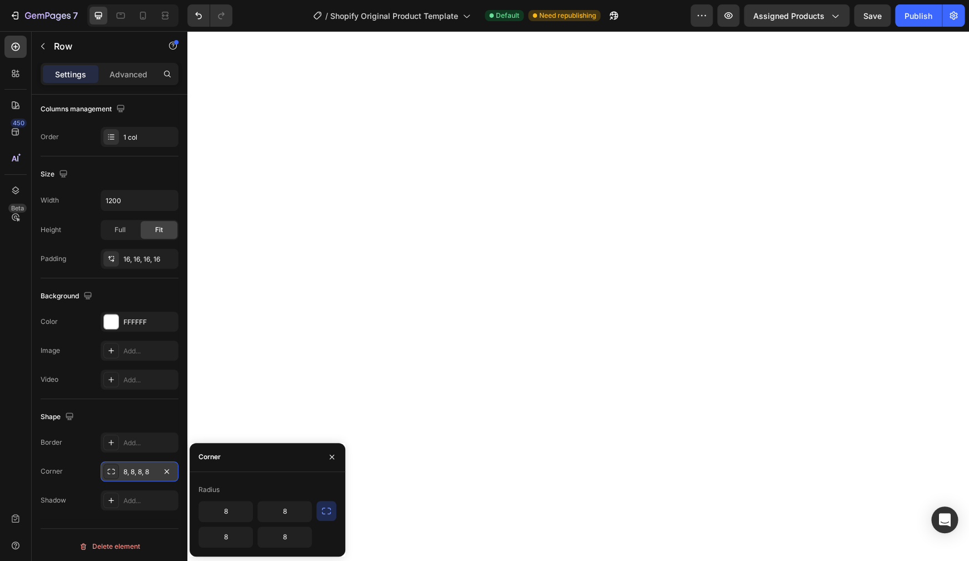
click at [324, 514] on icon "button" at bounding box center [326, 510] width 11 height 11
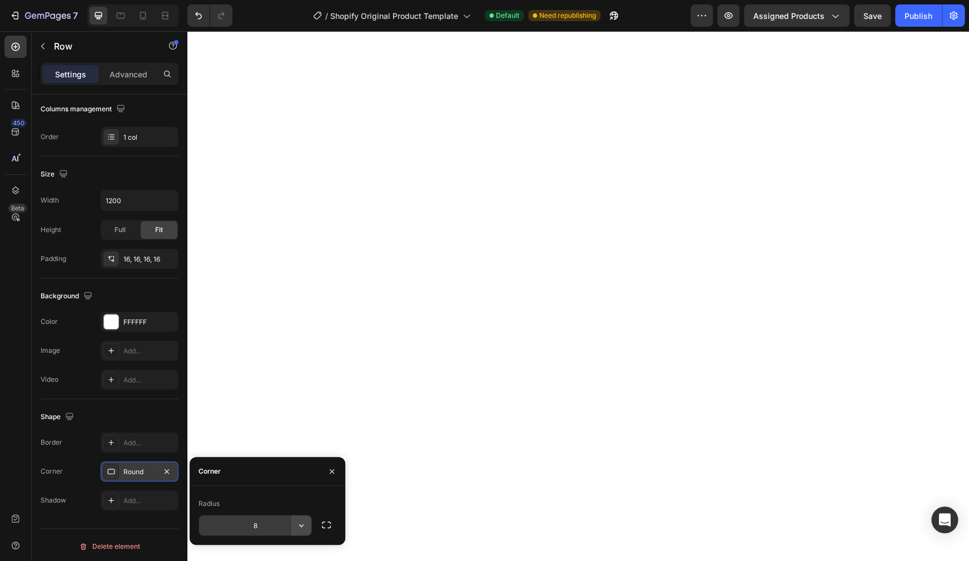
click at [300, 524] on icon "button" at bounding box center [301, 524] width 11 height 11
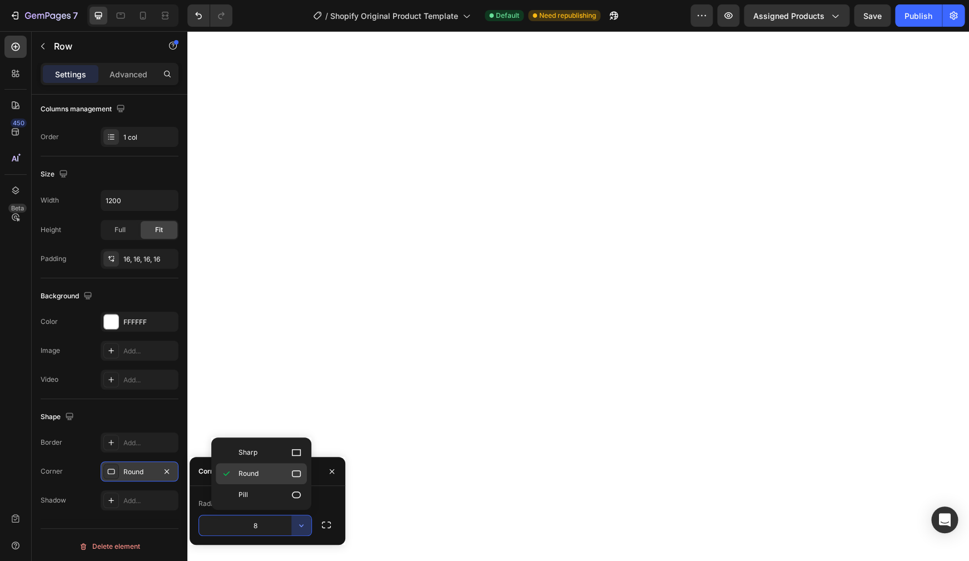
click at [294, 475] on icon at bounding box center [296, 473] width 11 height 11
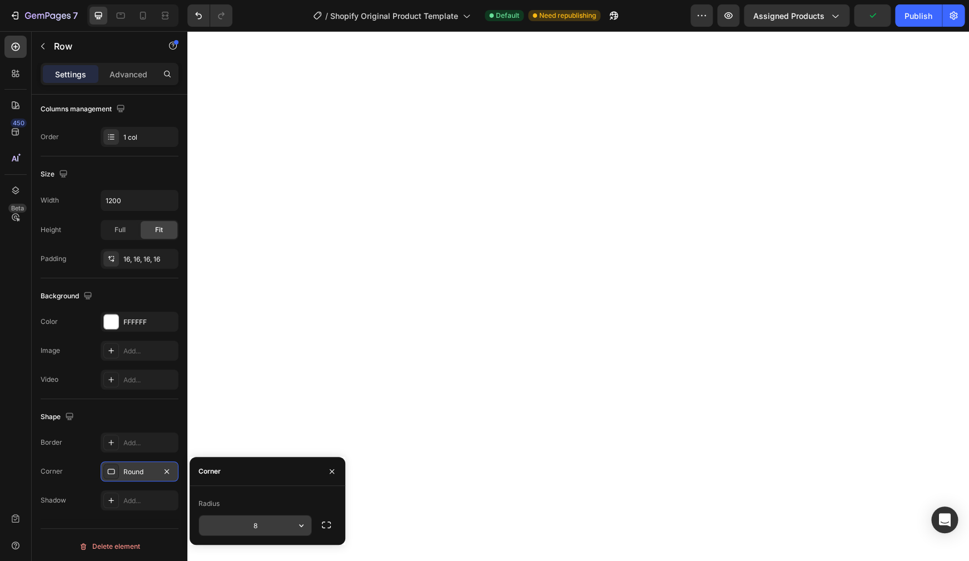
click at [275, 521] on input "8" at bounding box center [255, 525] width 112 height 20
type input "12"
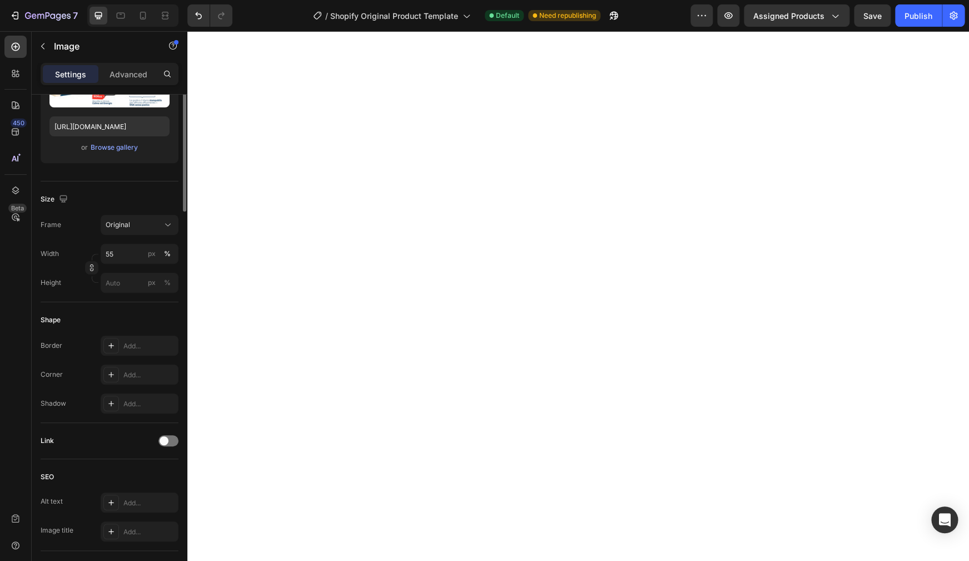
scroll to position [0, 0]
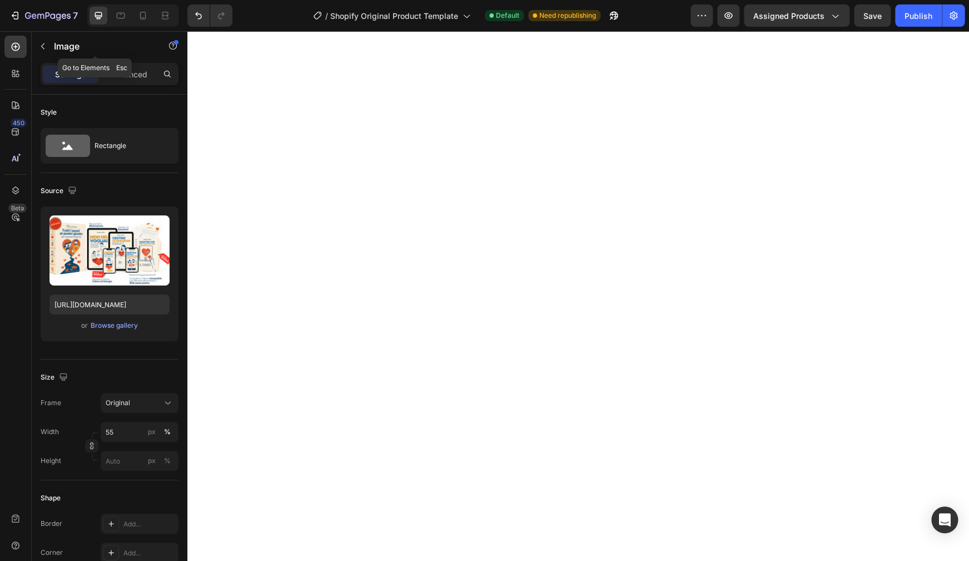
click at [43, 43] on icon "button" at bounding box center [42, 46] width 9 height 9
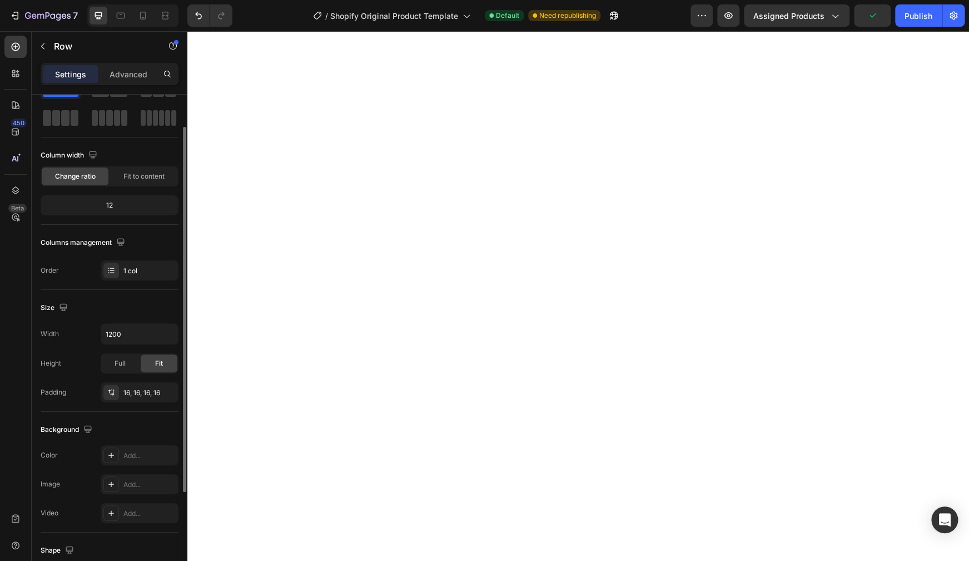
scroll to position [62, 0]
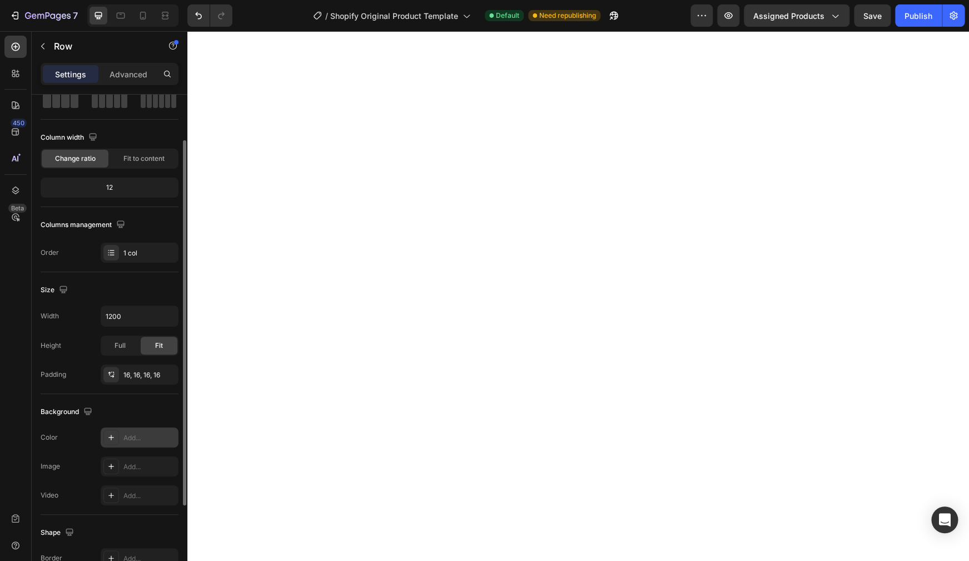
click at [145, 435] on div "Add..." at bounding box center [149, 438] width 52 height 10
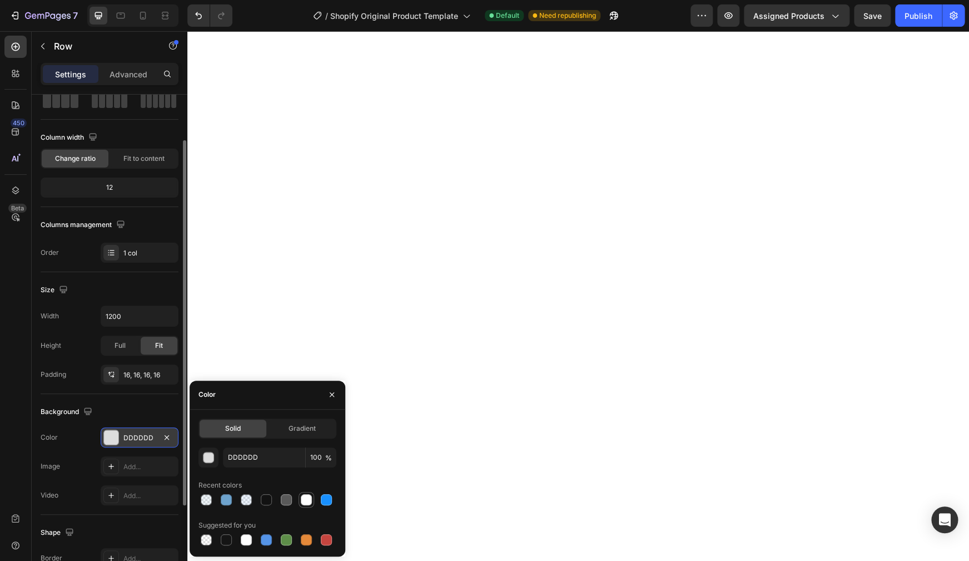
click at [306, 503] on div at bounding box center [306, 499] width 11 height 11
type input "FFFFFF"
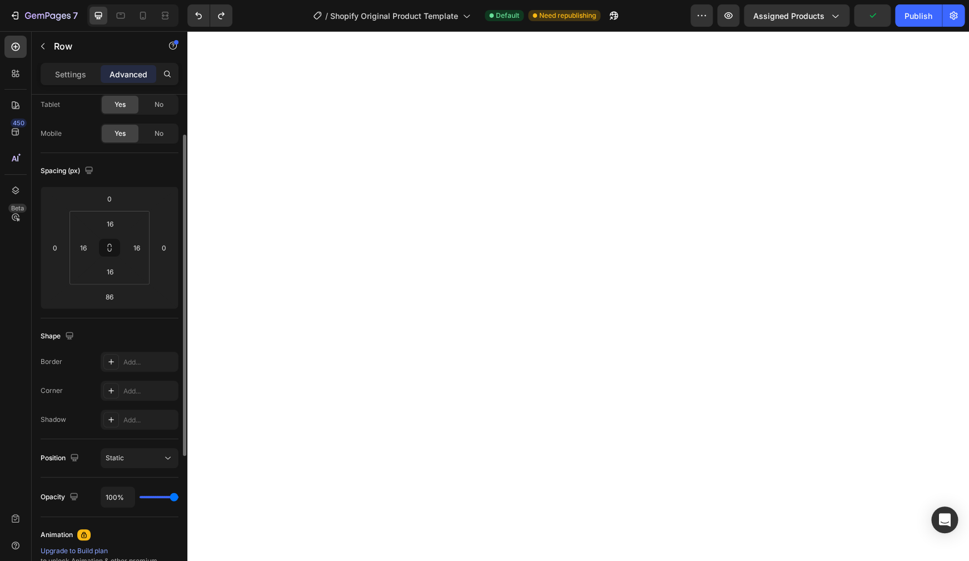
type input "0"
click at [120, 273] on input "16" at bounding box center [110, 271] width 22 height 17
drag, startPoint x: 116, startPoint y: 268, endPoint x: 108, endPoint y: 268, distance: 8.3
click at [108, 268] on input "36" at bounding box center [110, 271] width 22 height 17
drag, startPoint x: 118, startPoint y: 276, endPoint x: 104, endPoint y: 270, distance: 15.2
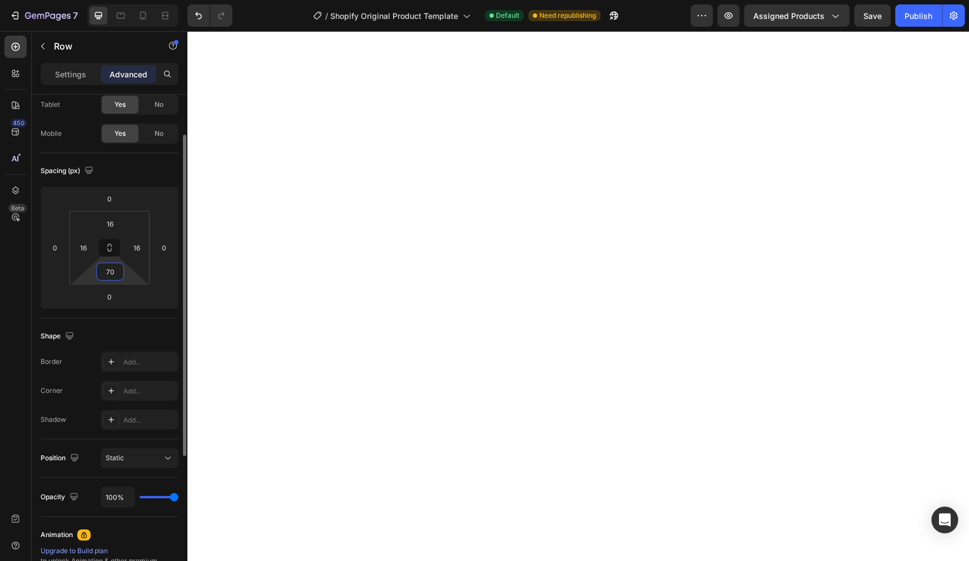
click at [104, 270] on input "70" at bounding box center [110, 271] width 22 height 17
drag, startPoint x: 116, startPoint y: 271, endPoint x: 105, endPoint y: 271, distance: 11.1
click at [105, 271] on input "90" at bounding box center [110, 271] width 22 height 17
click at [112, 269] on input "100" at bounding box center [110, 271] width 22 height 17
type input "110"
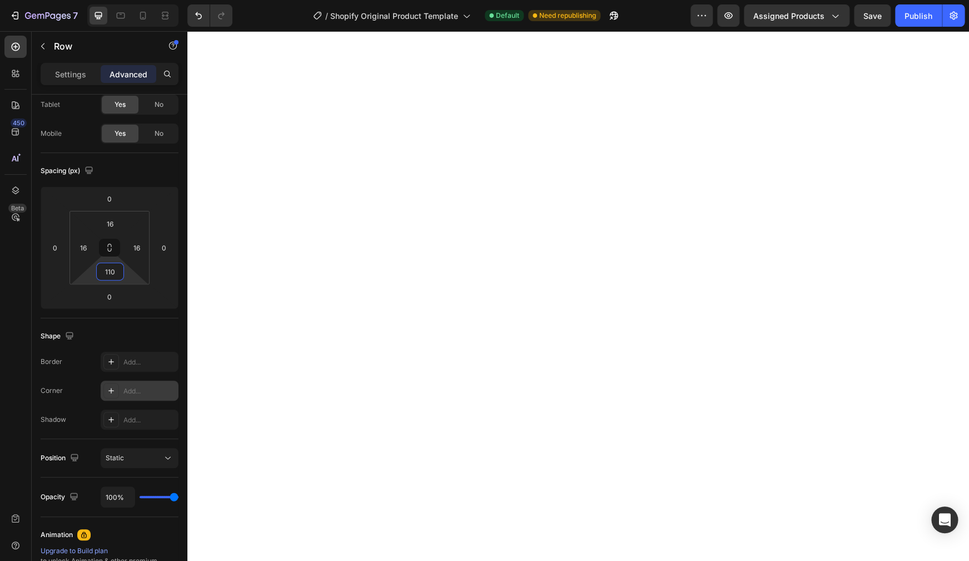
click at [135, 394] on div "Add..." at bounding box center [149, 391] width 52 height 10
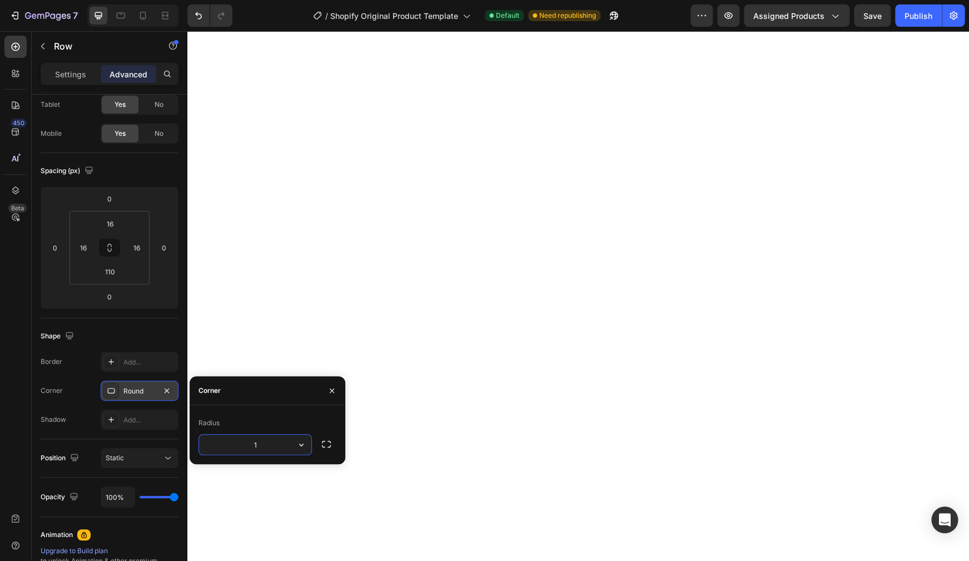
type input "12"
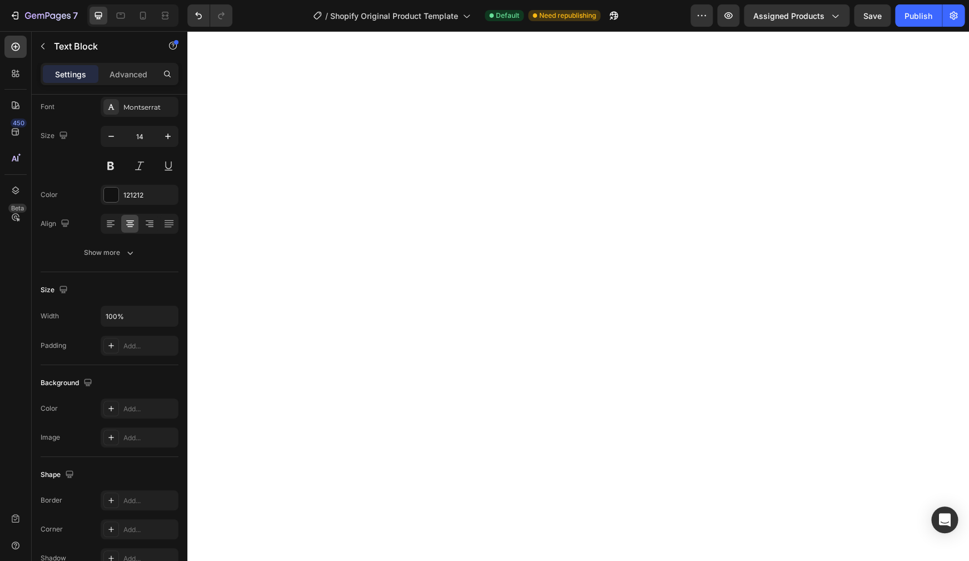
scroll to position [0, 0]
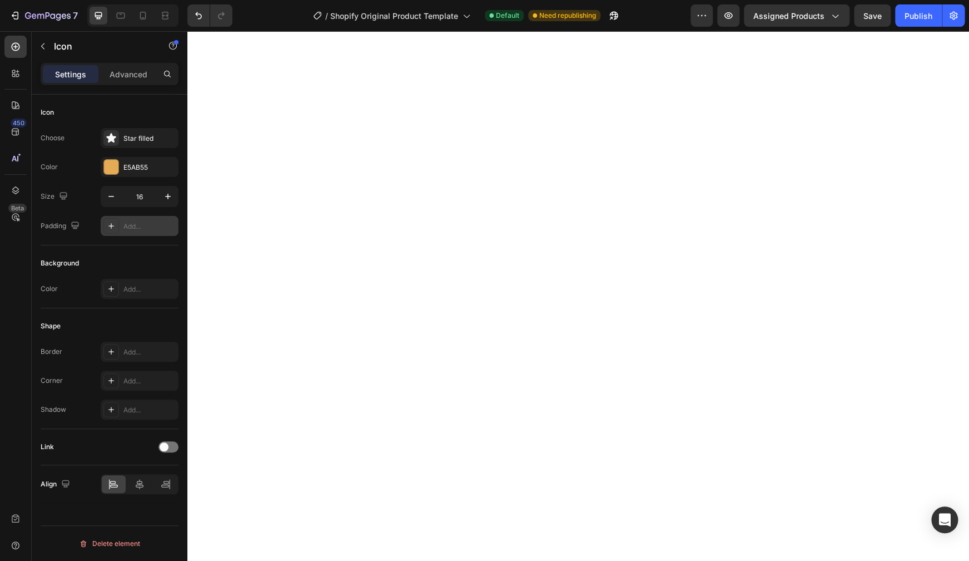
click at [140, 229] on div "Add..." at bounding box center [149, 226] width 52 height 10
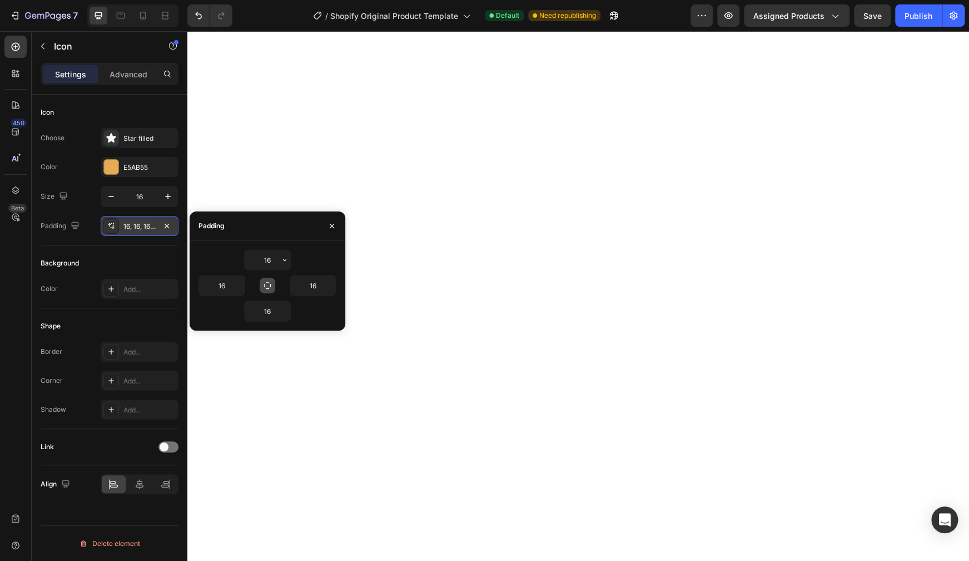
click at [271, 288] on icon "button" at bounding box center [267, 285] width 9 height 9
click at [271, 269] on input "16" at bounding box center [268, 260] width 46 height 20
type input "0"
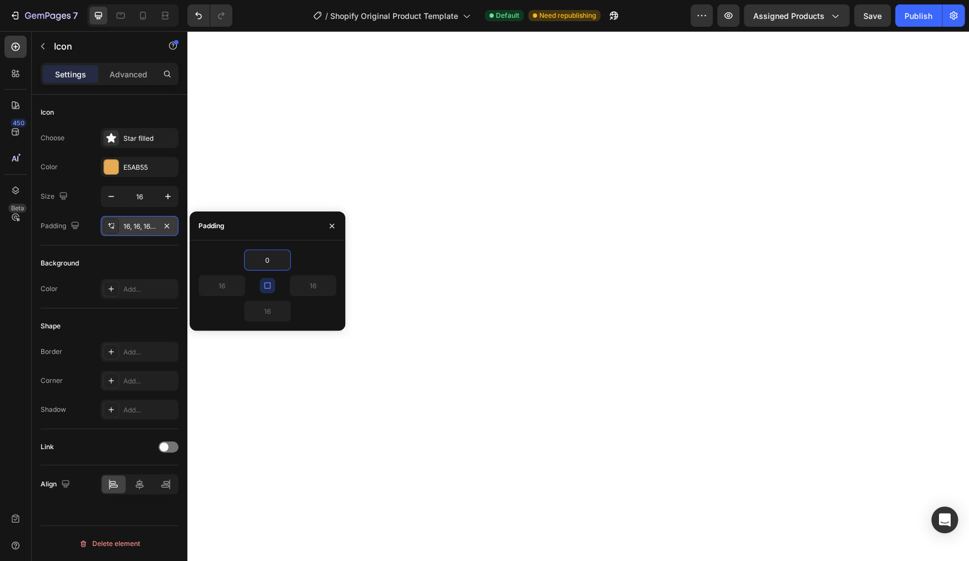
type input "0"
click at [269, 289] on icon "button" at bounding box center [267, 285] width 9 height 9
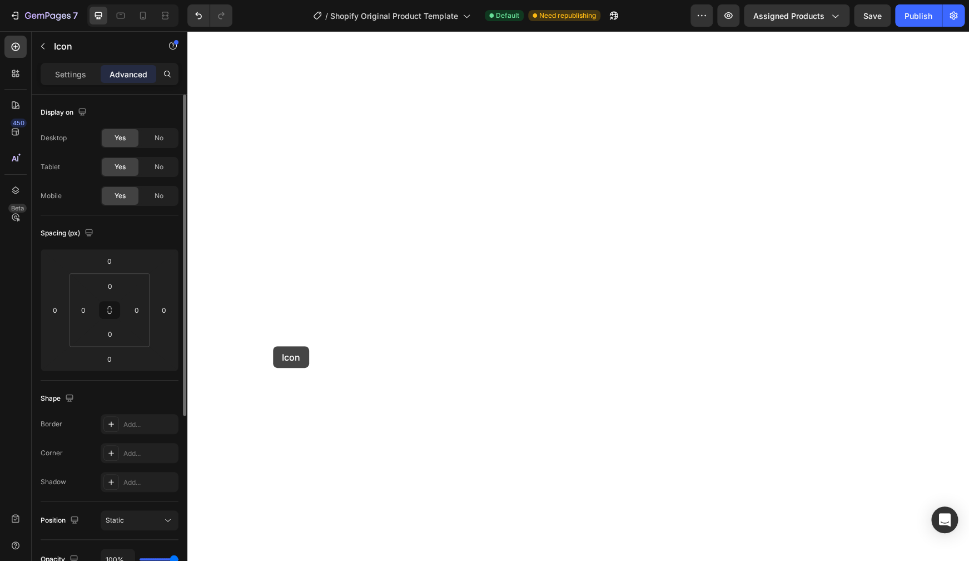
type input "16"
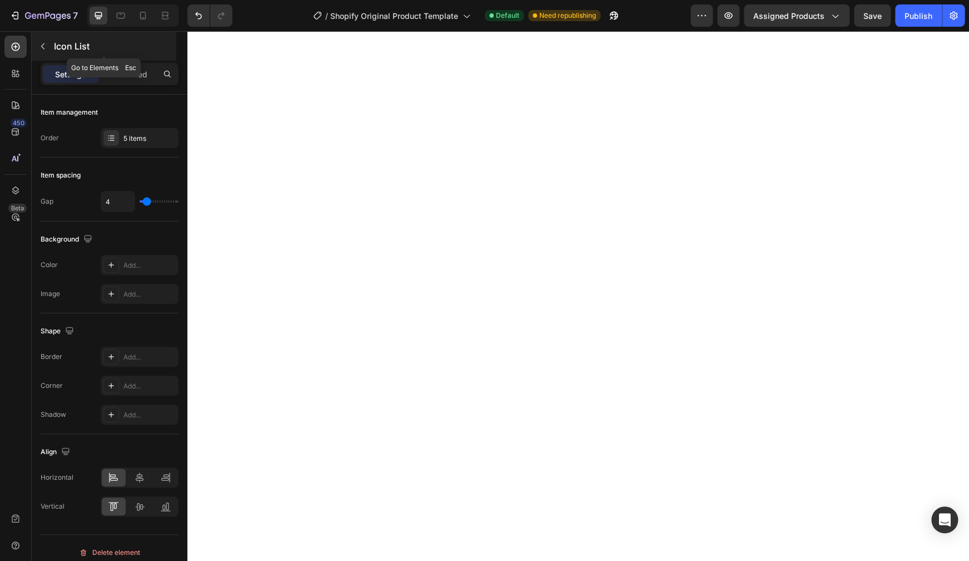
click at [48, 49] on button "button" at bounding box center [43, 46] width 18 height 18
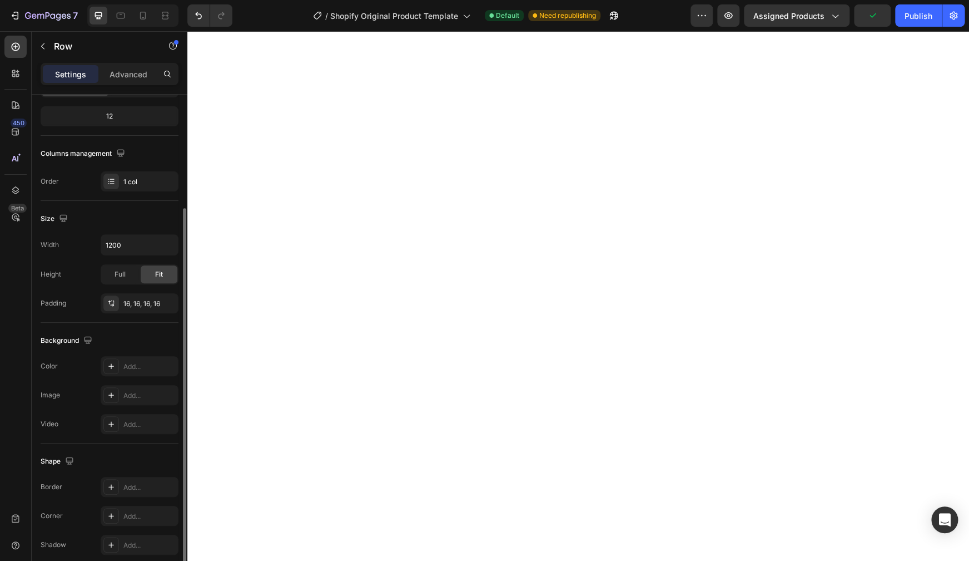
scroll to position [151, 0]
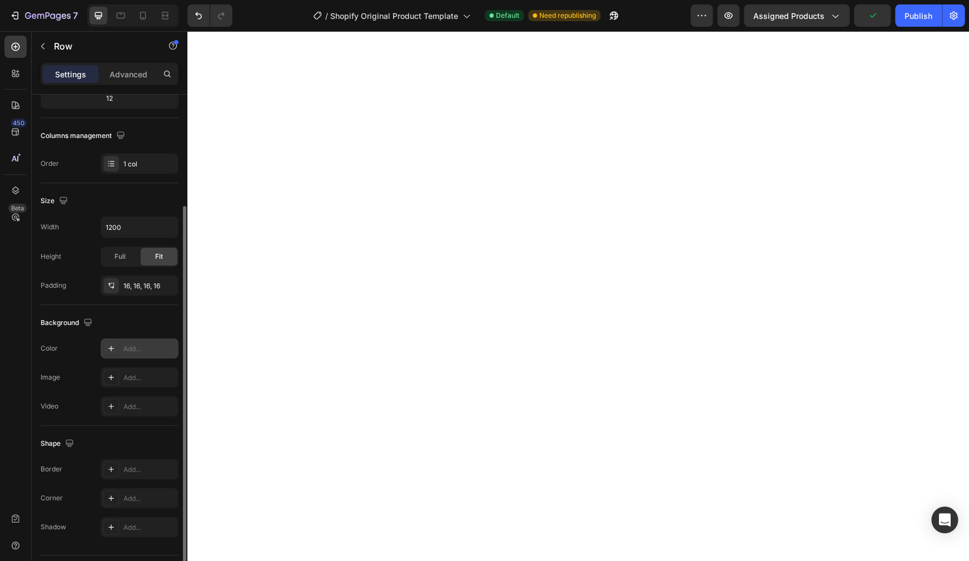
click at [133, 344] on div "Add..." at bounding box center [149, 349] width 52 height 10
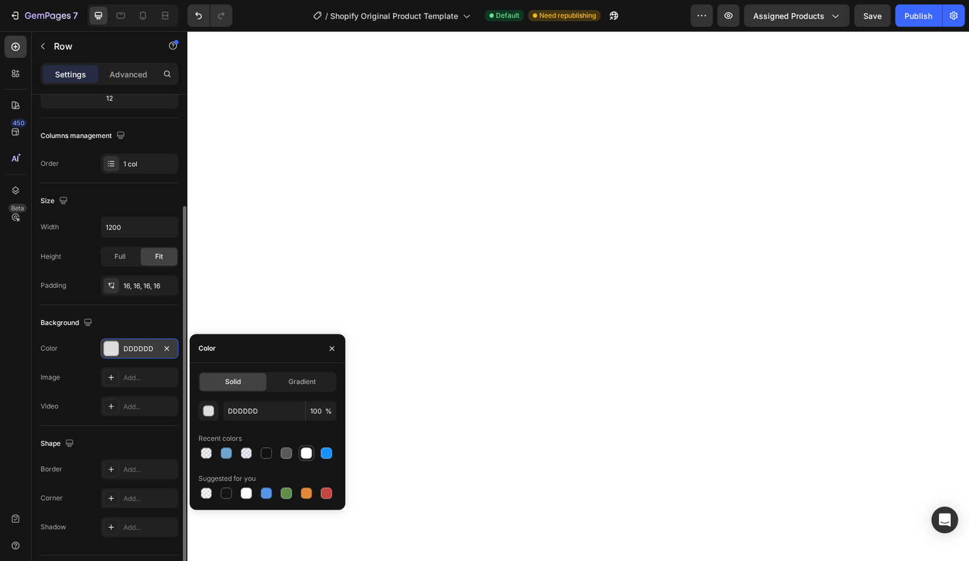
click at [309, 453] on div at bounding box center [306, 452] width 11 height 11
type input "FFFFFF"
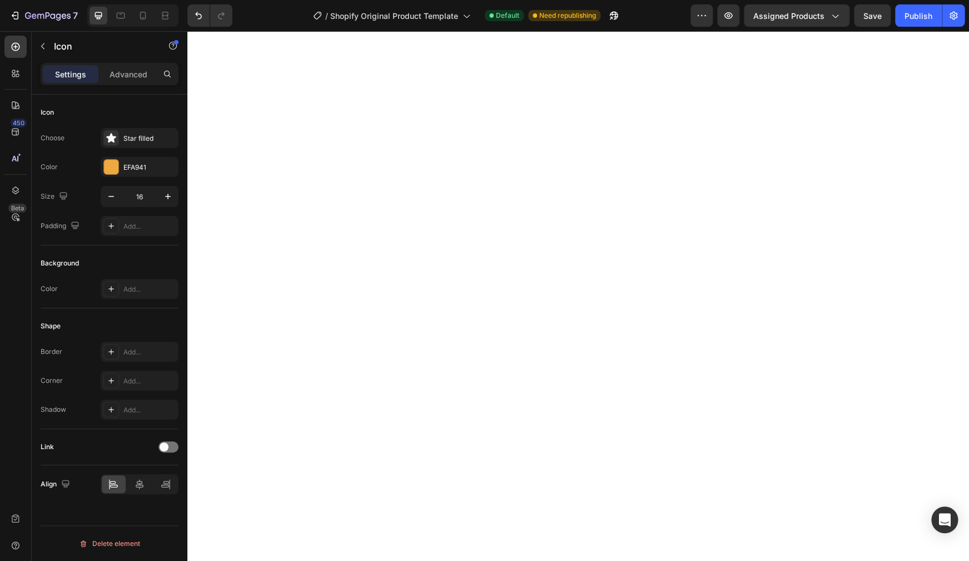
scroll to position [0, 0]
click at [200, 24] on button "Undo/Redo" at bounding box center [198, 15] width 22 height 22
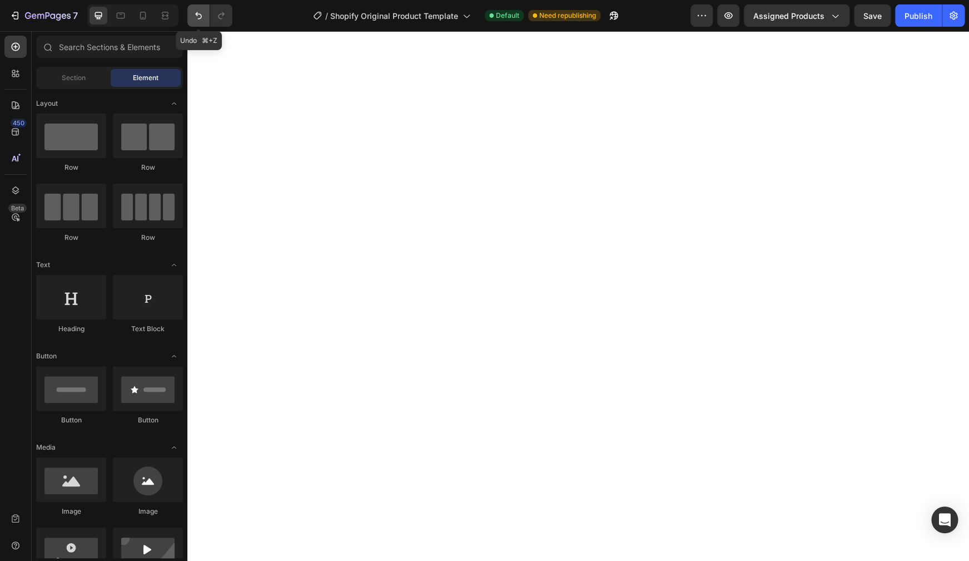
click at [200, 18] on icon "Undo/Redo" at bounding box center [198, 15] width 11 height 11
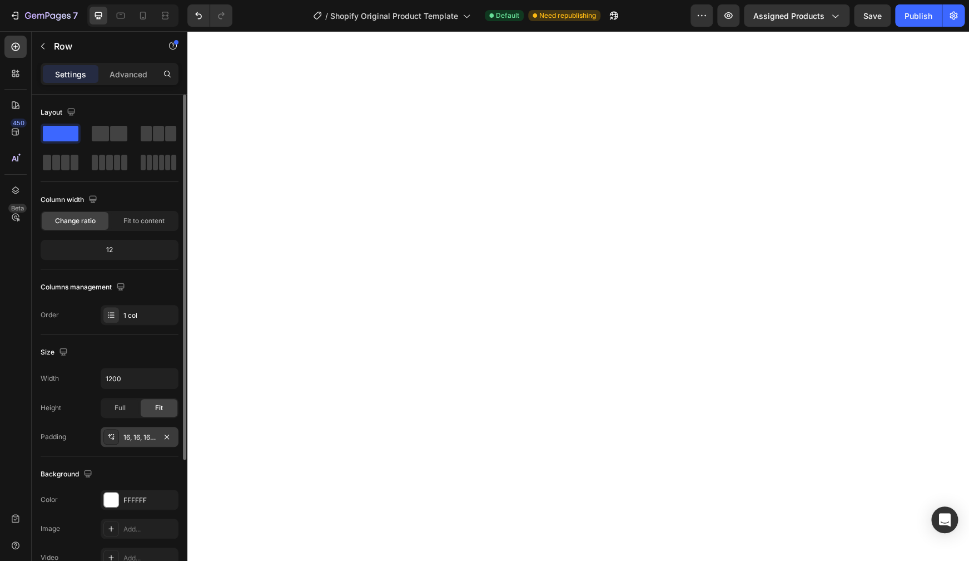
click at [108, 439] on icon at bounding box center [111, 436] width 9 height 9
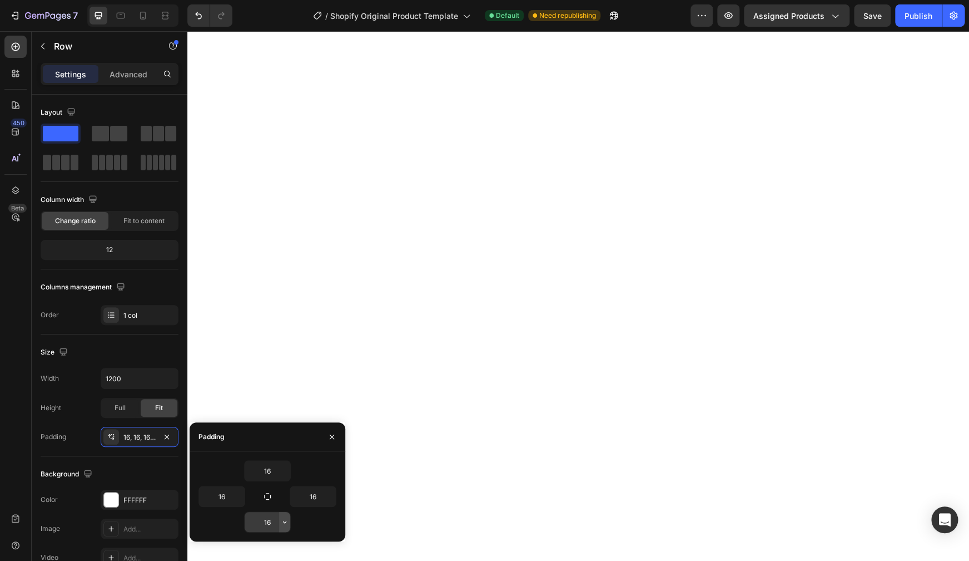
click at [286, 524] on icon "button" at bounding box center [284, 521] width 9 height 9
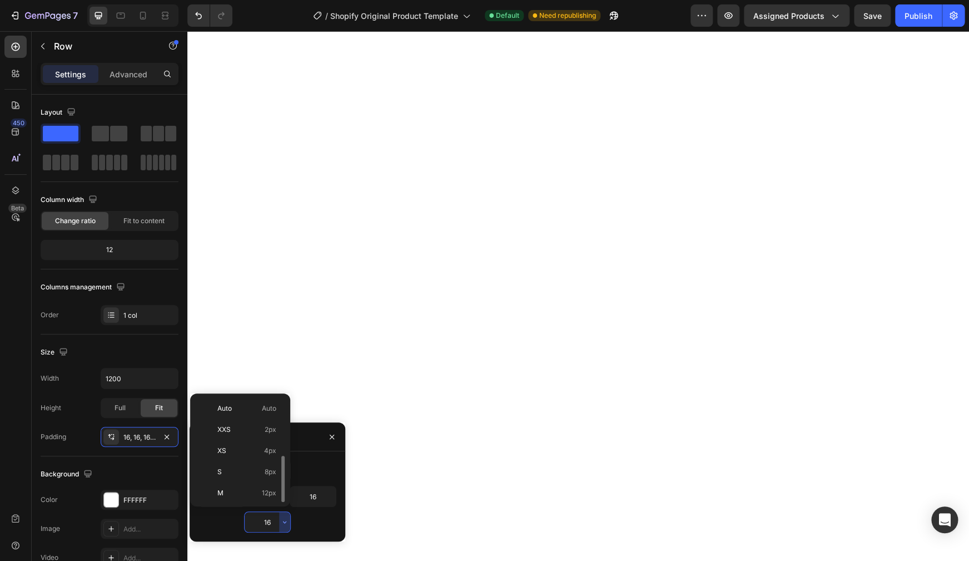
scroll to position [40, 0]
click at [274, 497] on span "24px" at bounding box center [268, 495] width 16 height 10
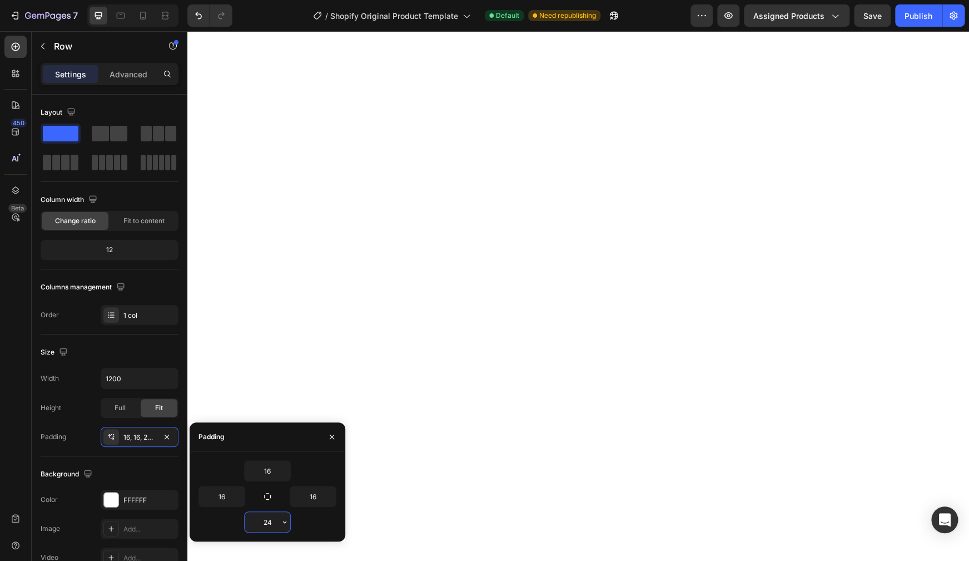
click at [272, 525] on input "24" at bounding box center [268, 522] width 46 height 20
drag, startPoint x: 274, startPoint y: 523, endPoint x: 245, endPoint y: 524, distance: 29.5
click at [245, 524] on input "100" at bounding box center [268, 522] width 46 height 20
type input "9"
type input "89"
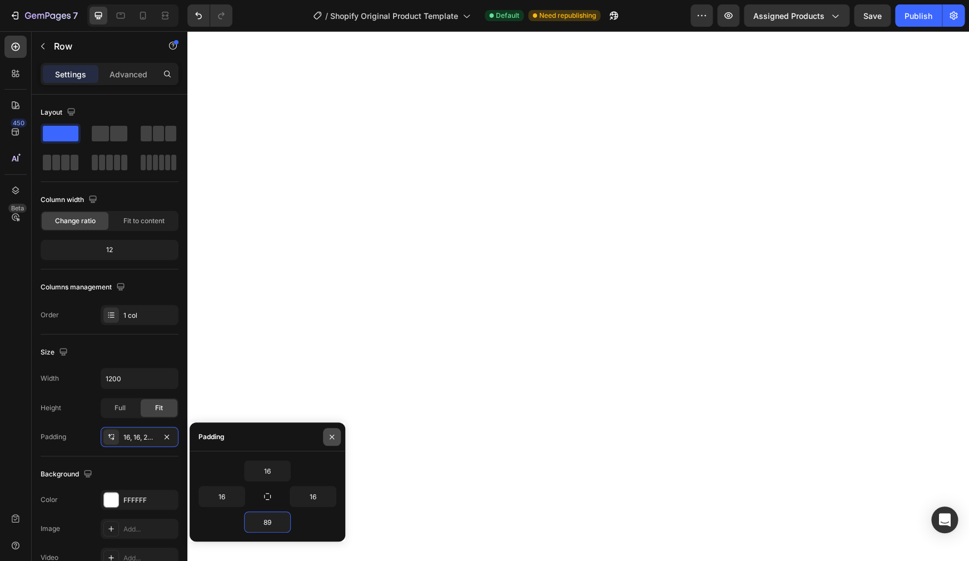
click at [334, 435] on icon "button" at bounding box center [332, 436] width 9 height 9
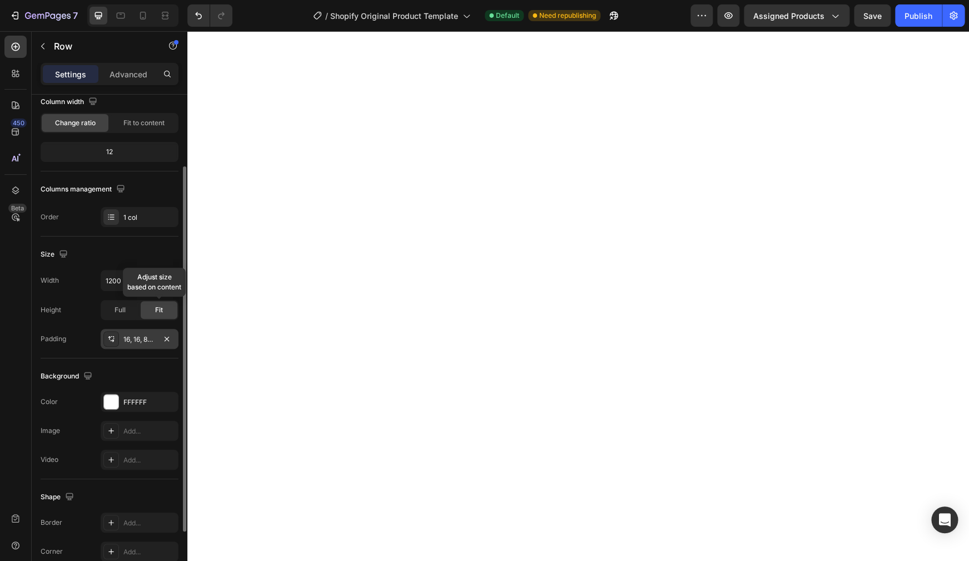
scroll to position [151, 0]
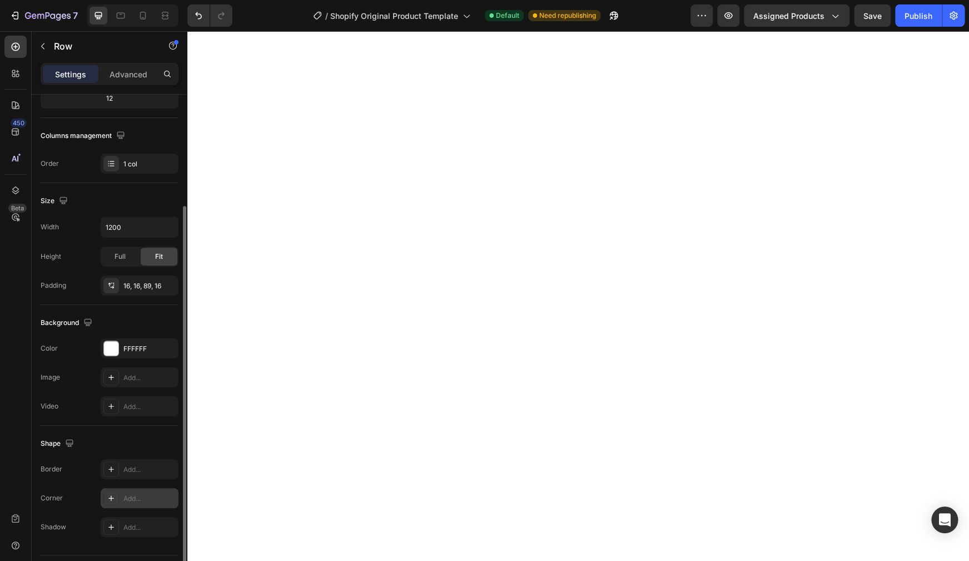
click at [135, 506] on div "Add..." at bounding box center [140, 498] width 78 height 20
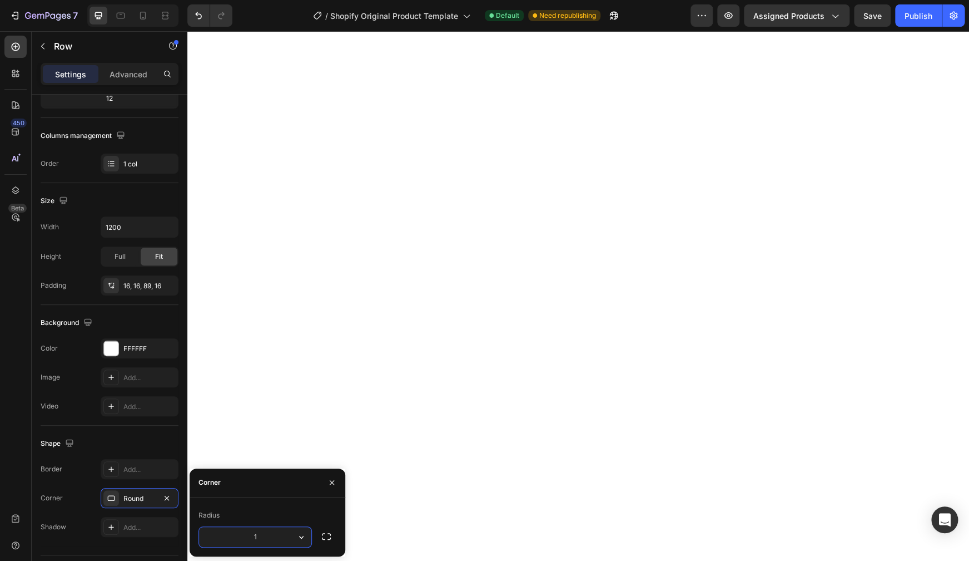
type input "12"
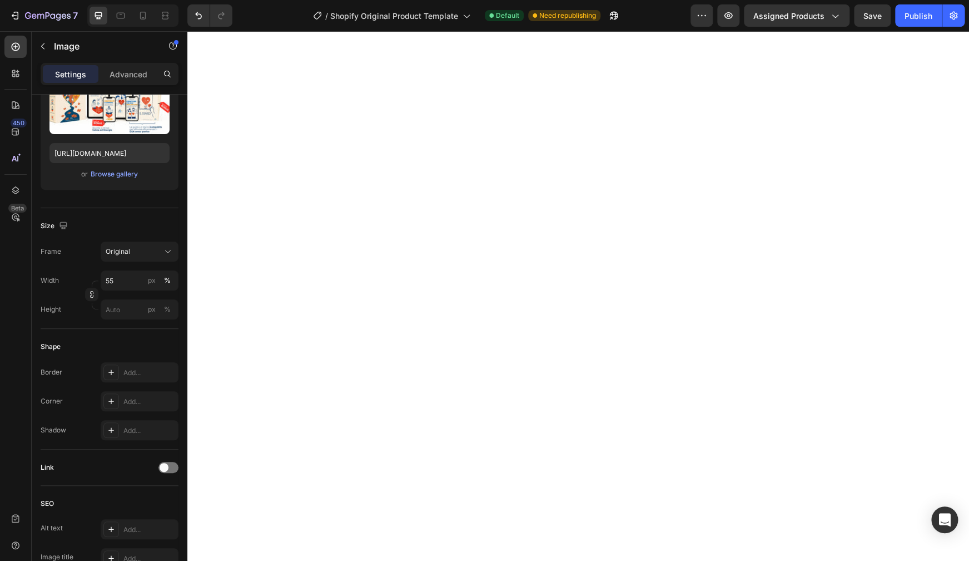
scroll to position [0, 0]
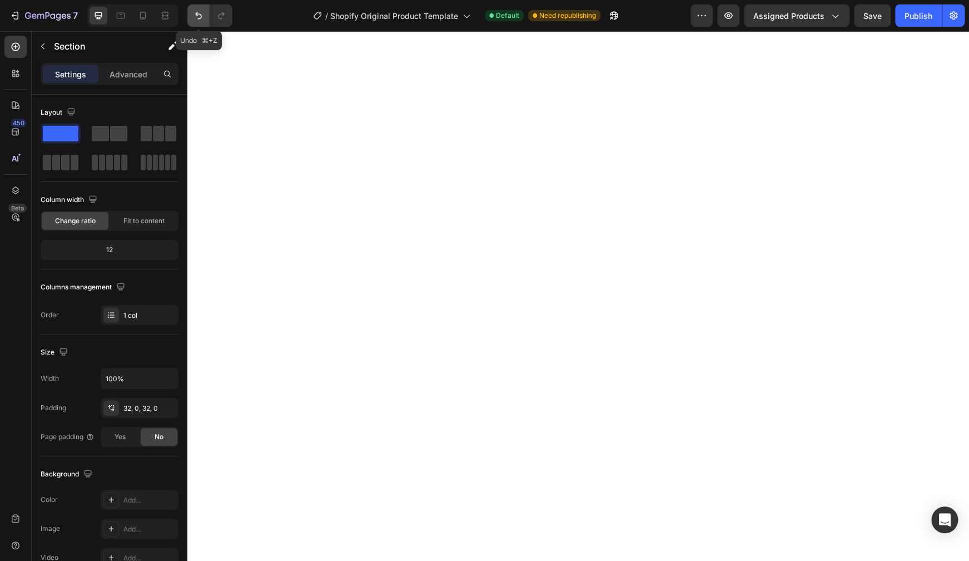
click at [196, 13] on icon "Undo/Redo" at bounding box center [198, 15] width 7 height 7
click at [199, 14] on icon "Undo/Redo" at bounding box center [198, 15] width 7 height 7
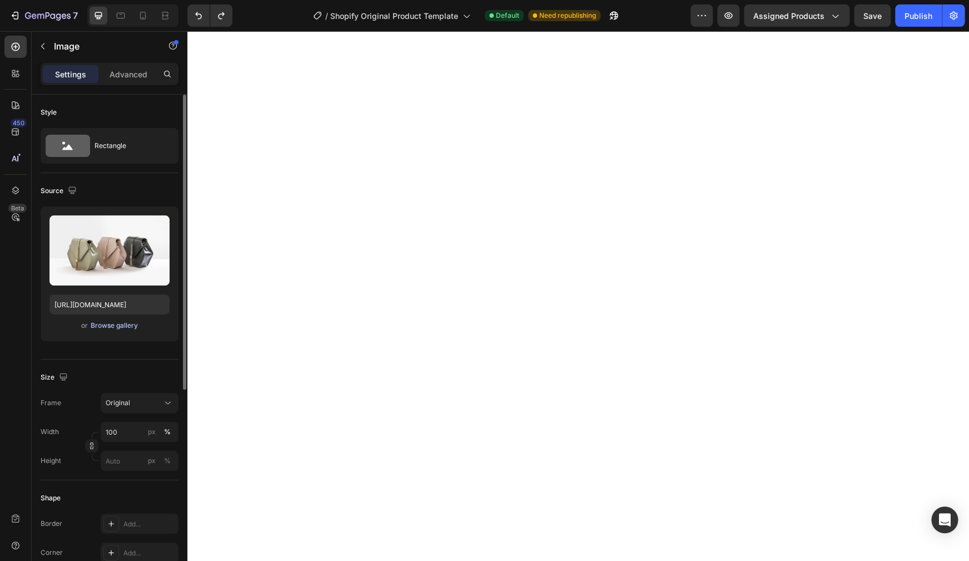
click at [124, 324] on div "Browse gallery" at bounding box center [114, 325] width 47 height 10
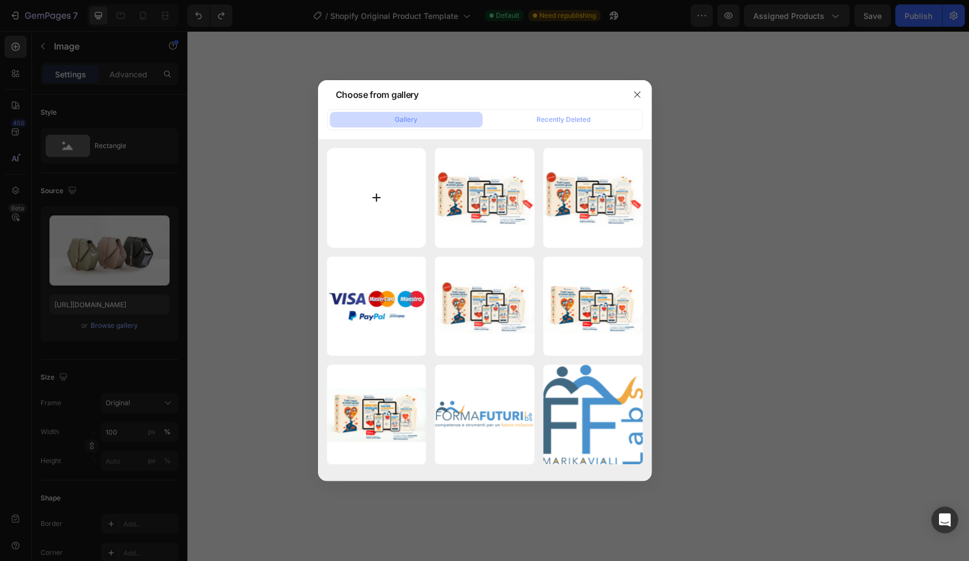
click at [350, 220] on input "file" at bounding box center [377, 198] width 100 height 100
type input "C:\fakepath\ChatGPT Image 27 ago 2025, 10_34_11.png"
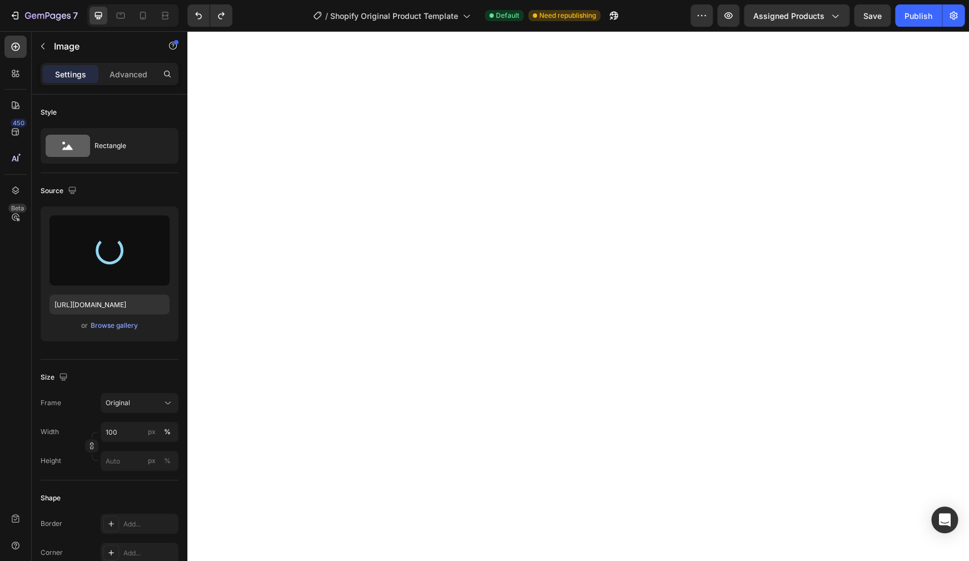
type input "[URL][DOMAIN_NAME]"
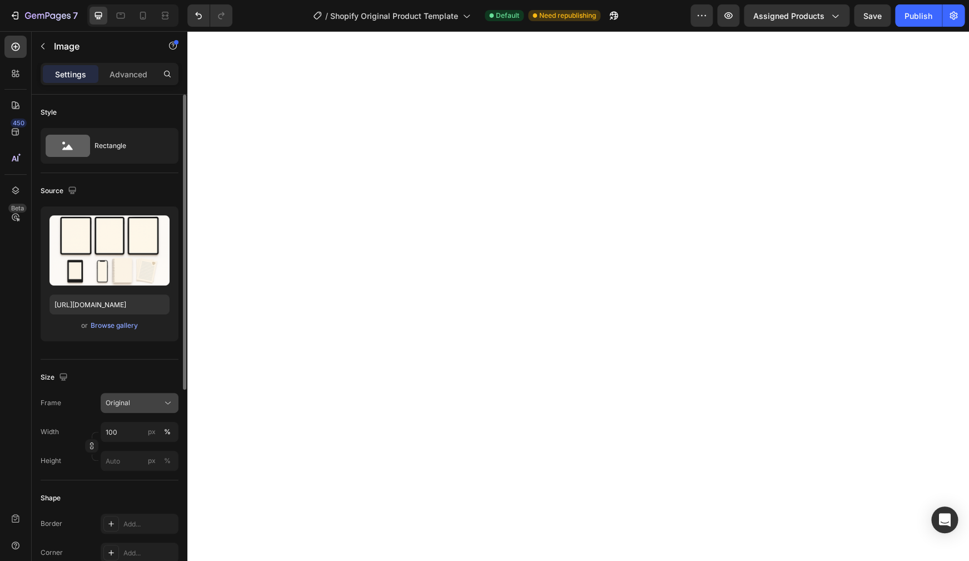
click at [126, 405] on span "Original" at bounding box center [118, 403] width 24 height 10
click at [118, 430] on input "100" at bounding box center [140, 432] width 78 height 20
type input "9"
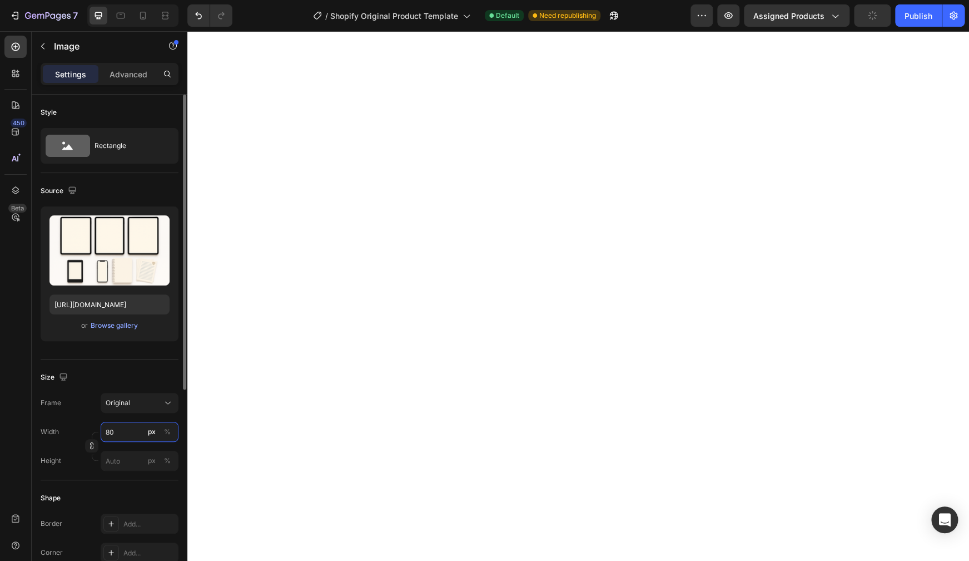
click at [126, 434] on input "80" at bounding box center [140, 432] width 78 height 20
click at [117, 454] on p "Full 100%" at bounding box center [137, 458] width 65 height 10
click at [126, 430] on input "100" at bounding box center [140, 432] width 78 height 20
type input "85"
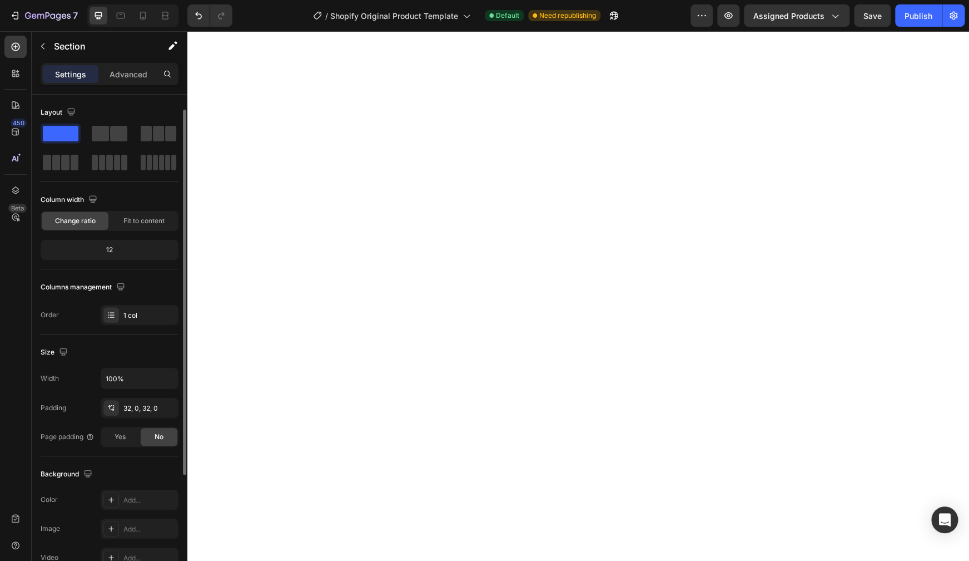
scroll to position [18, 0]
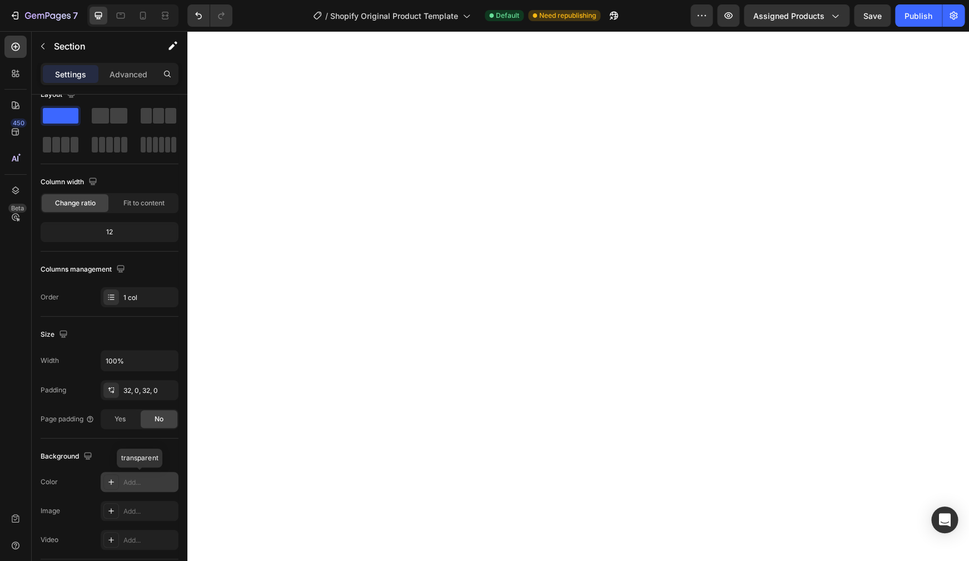
click at [143, 483] on div "Add..." at bounding box center [149, 482] width 52 height 10
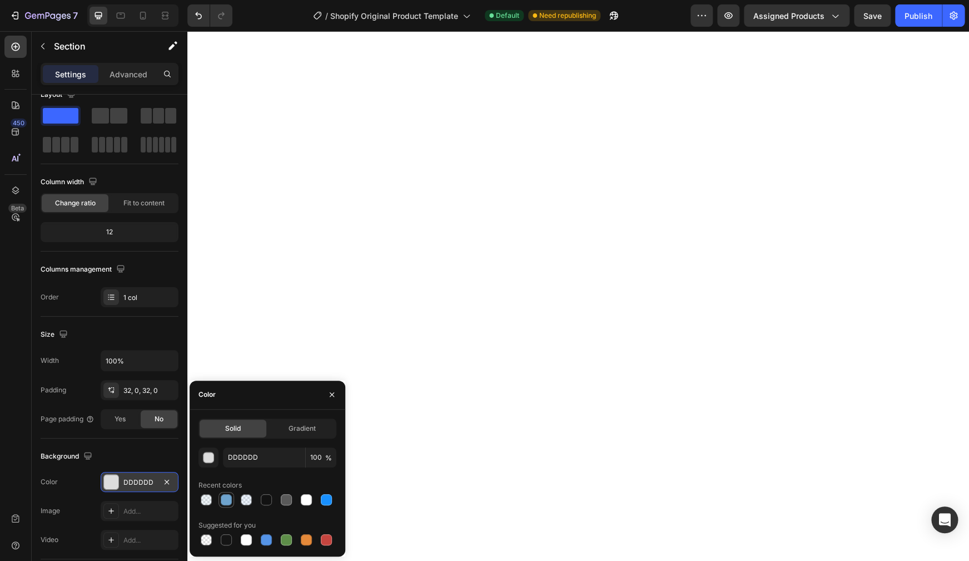
click at [227, 500] on div at bounding box center [226, 499] width 11 height 11
type input "6EA3CD"
click at [321, 458] on input "100" at bounding box center [321, 457] width 31 height 20
type input "50"
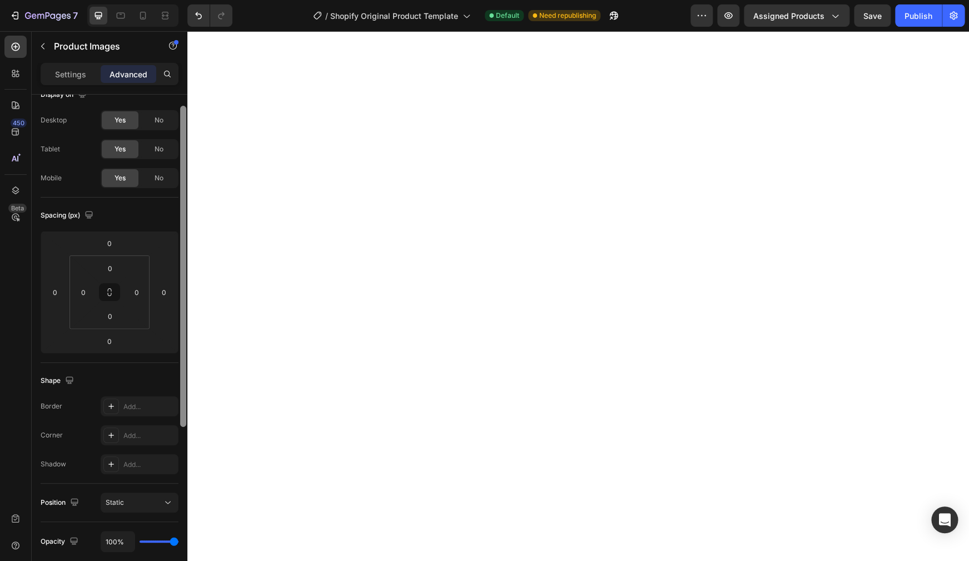
scroll to position [0, 0]
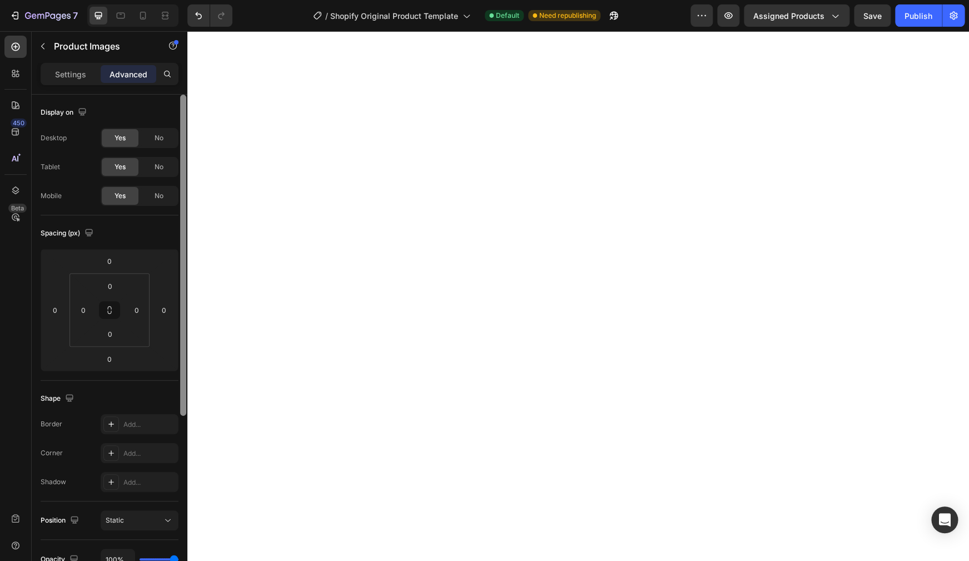
type input "42"
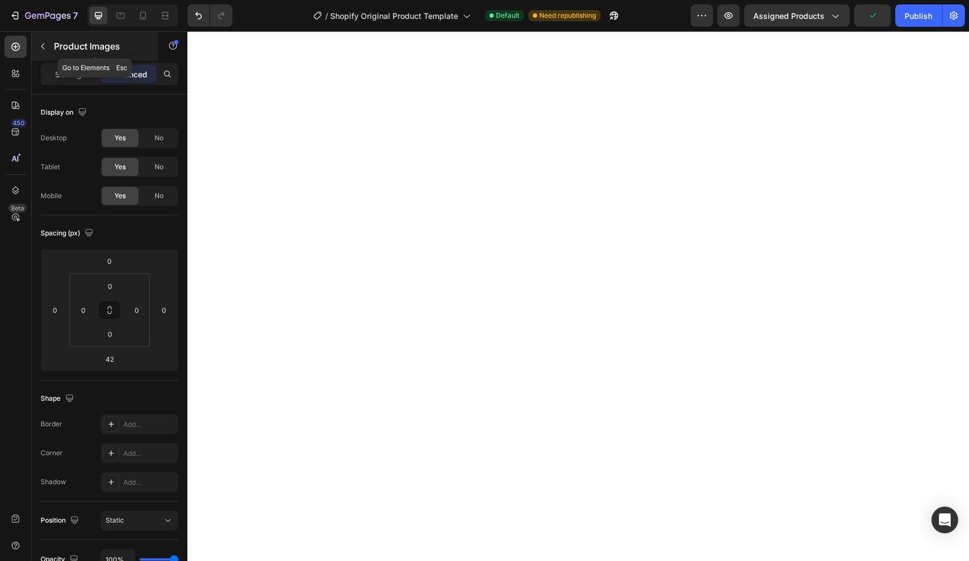
click at [48, 51] on button "button" at bounding box center [43, 46] width 18 height 18
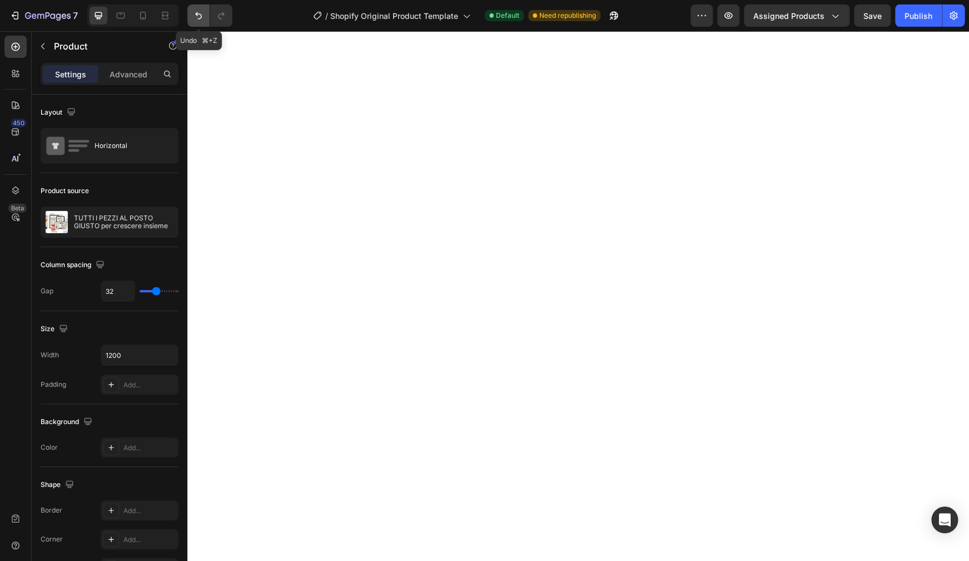
click at [198, 15] on icon "Undo/Redo" at bounding box center [198, 15] width 11 height 11
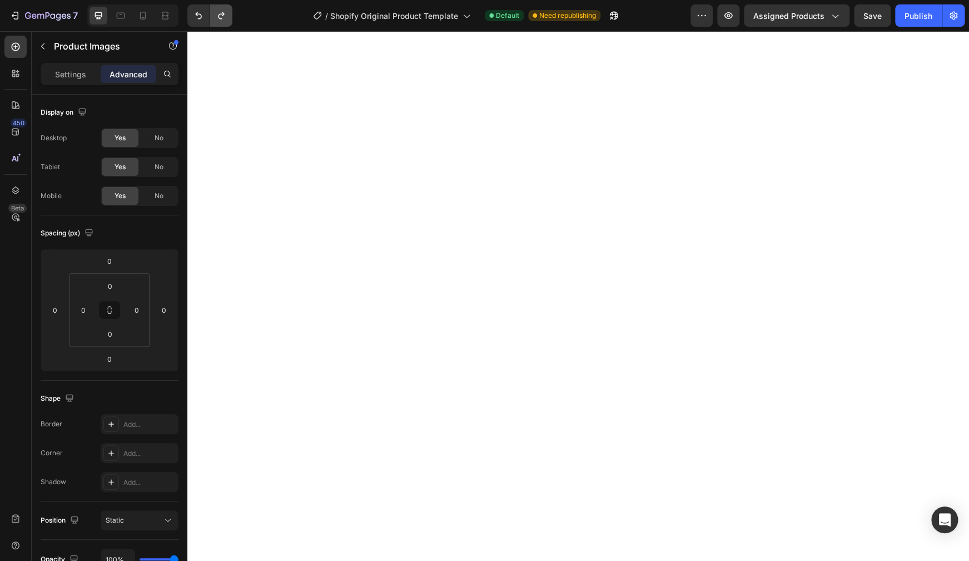
type input "27"
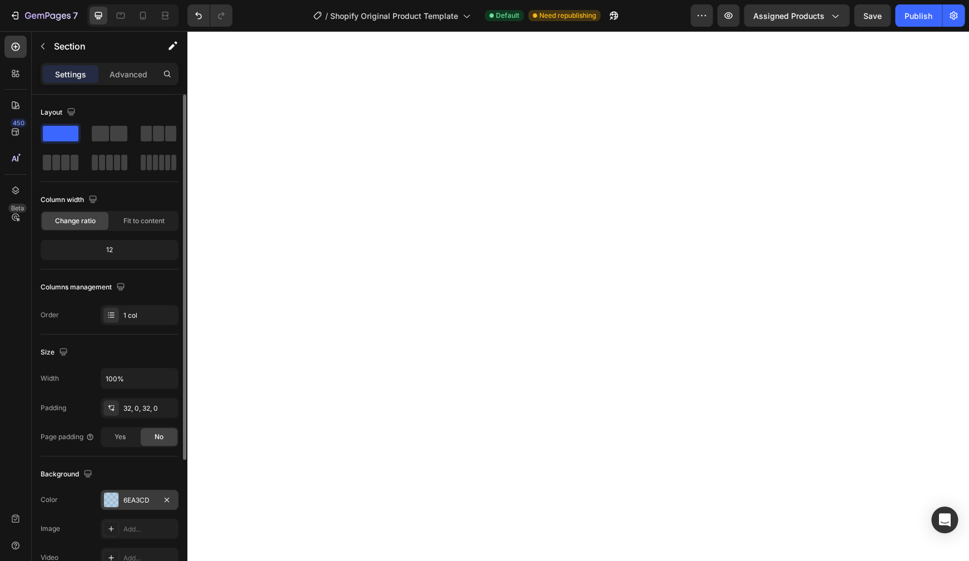
click at [140, 502] on div "6EA3CD" at bounding box center [139, 500] width 32 height 10
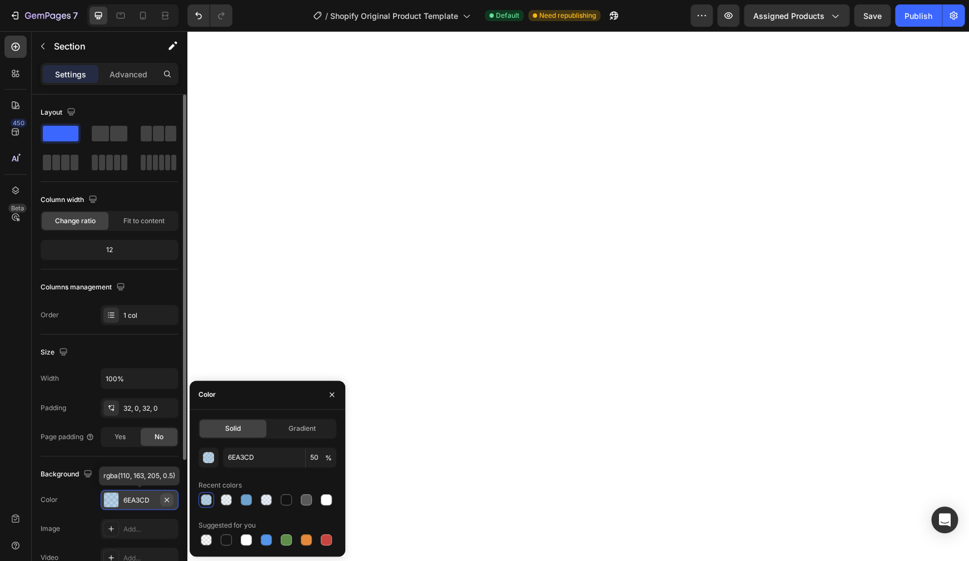
click at [170, 497] on icon "button" at bounding box center [166, 499] width 9 height 9
